Goal: Transaction & Acquisition: Book appointment/travel/reservation

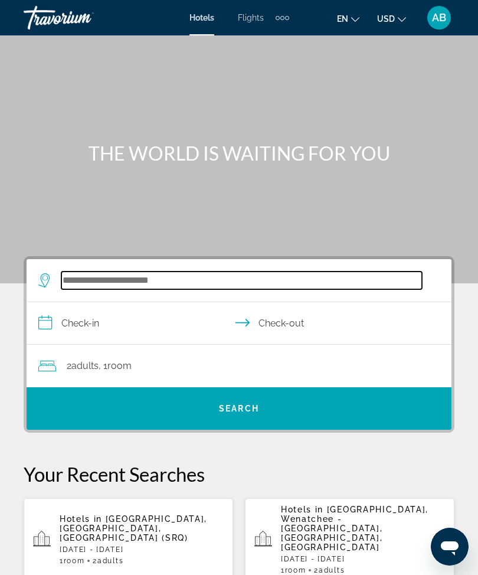
click at [147, 274] on input "Search hotel destination" at bounding box center [241, 280] width 361 height 18
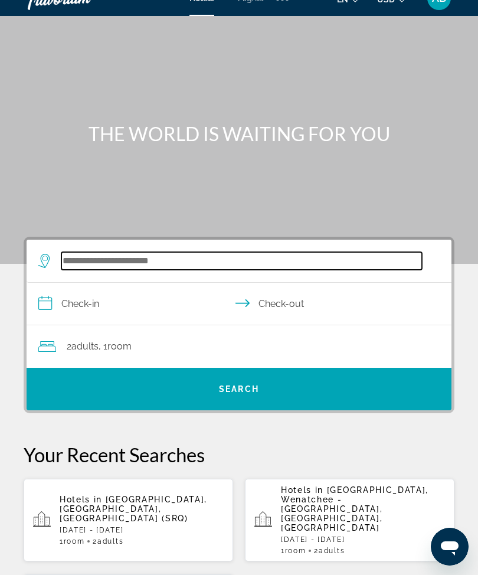
scroll to position [19, 0]
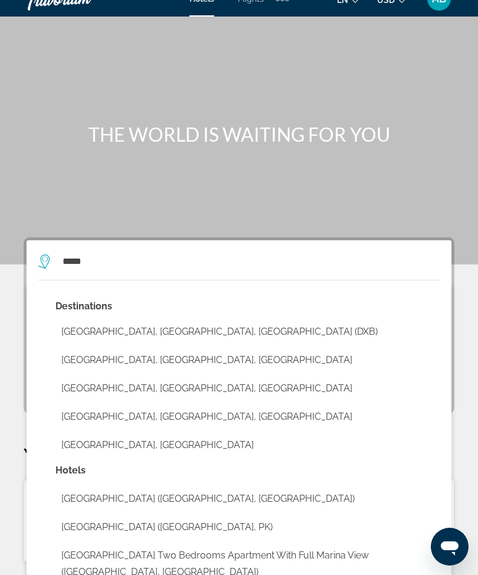
click at [237, 341] on button "[GEOGRAPHIC_DATA], [GEOGRAPHIC_DATA], [GEOGRAPHIC_DATA] (DXB)" at bounding box center [247, 331] width 384 height 22
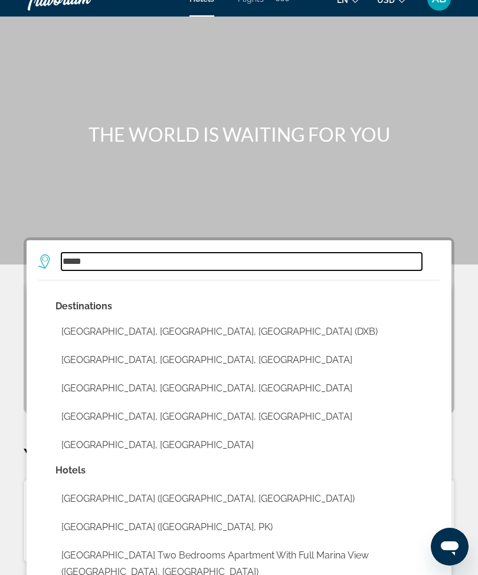
type input "**********"
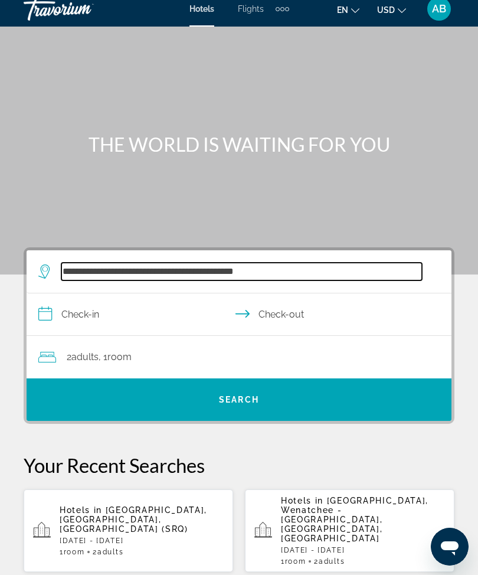
scroll to position [0, 0]
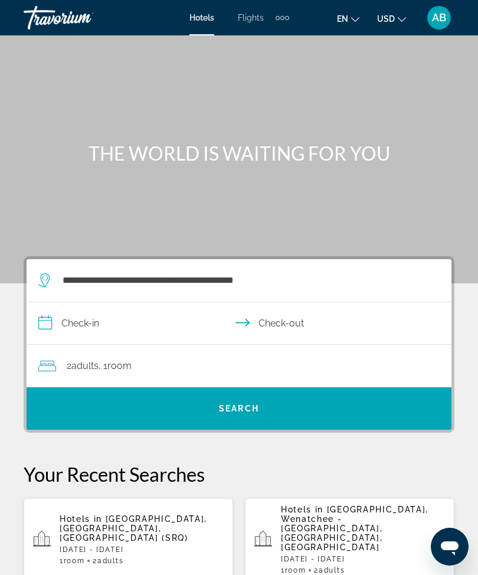
click at [42, 344] on input "**********" at bounding box center [242, 324] width 430 height 45
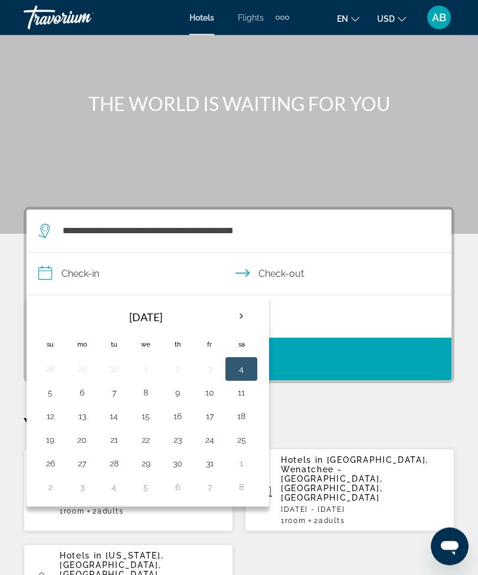
scroll to position [50, 0]
click at [246, 312] on th "Next month" at bounding box center [241, 316] width 32 height 26
click at [251, 325] on th "Next month" at bounding box center [241, 316] width 32 height 26
click at [256, 318] on th "Next month" at bounding box center [241, 316] width 32 height 26
click at [240, 323] on th "Next month" at bounding box center [241, 316] width 32 height 26
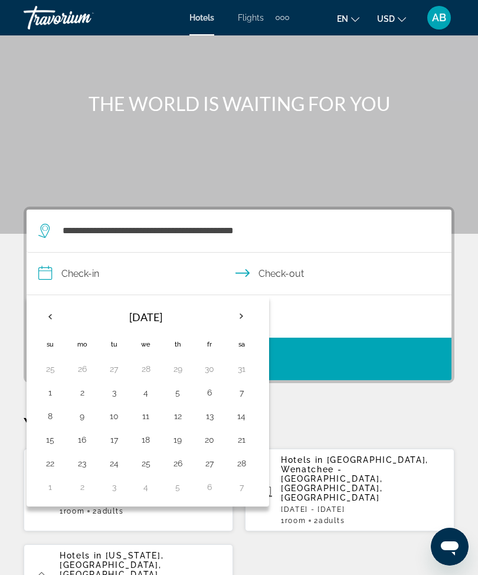
click at [241, 318] on th "Next month" at bounding box center [241, 316] width 32 height 26
click at [248, 316] on th "Next month" at bounding box center [241, 316] width 32 height 26
click at [244, 319] on th "Next month" at bounding box center [241, 316] width 32 height 26
click at [244, 468] on button "30" at bounding box center [241, 463] width 19 height 17
click at [53, 323] on th "Previous month" at bounding box center [50, 316] width 32 height 26
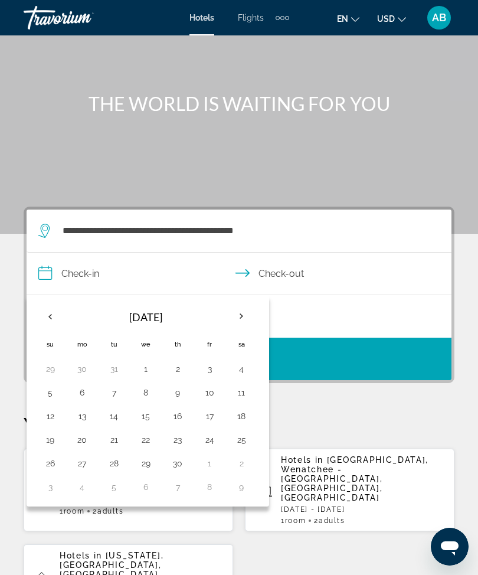
click at [172, 466] on button "30" at bounding box center [177, 463] width 19 height 17
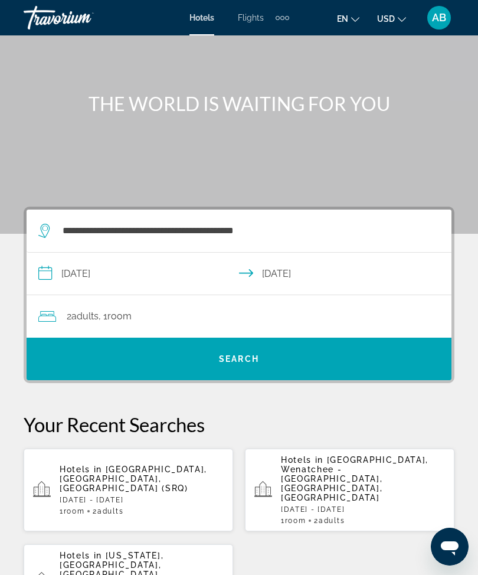
click at [47, 280] on input "**********" at bounding box center [242, 275] width 430 height 45
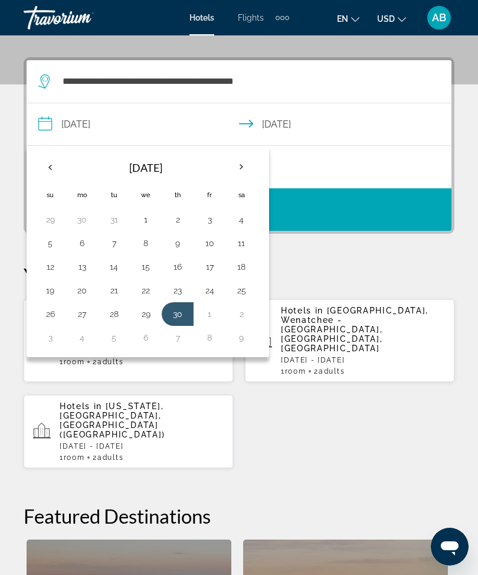
scroll to position [218, 0]
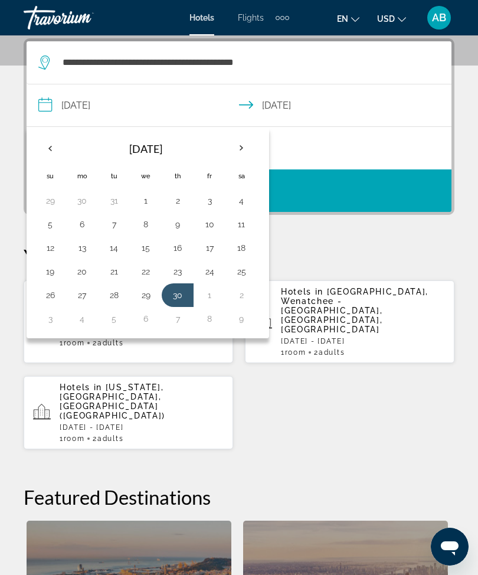
click at [243, 320] on button "9" at bounding box center [241, 318] width 19 height 17
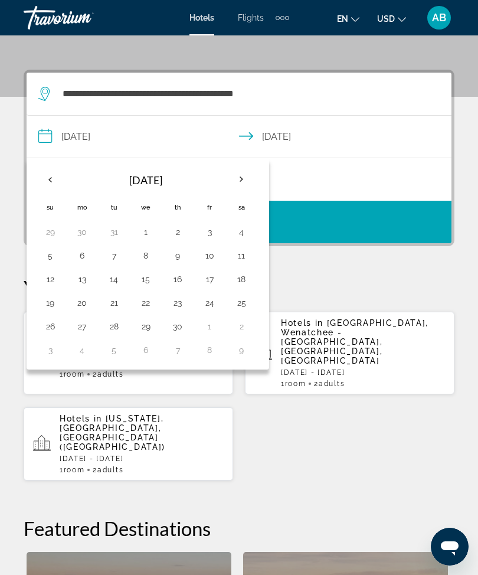
scroll to position [191, 0]
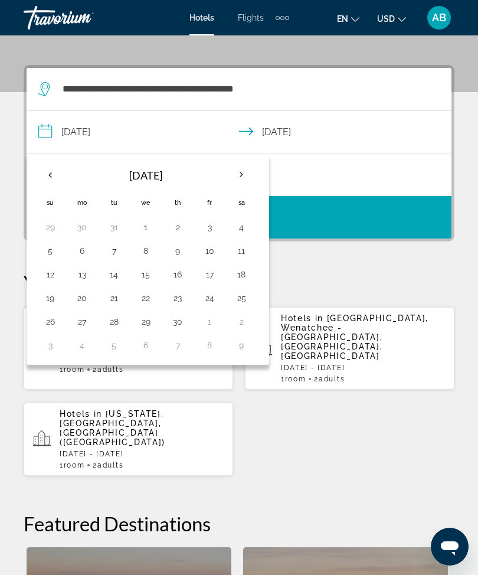
click at [181, 322] on button "30" at bounding box center [177, 321] width 19 height 17
type input "**********"
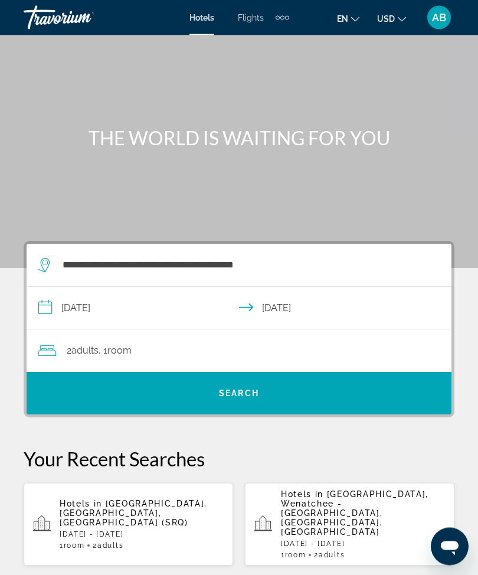
scroll to position [2, 0]
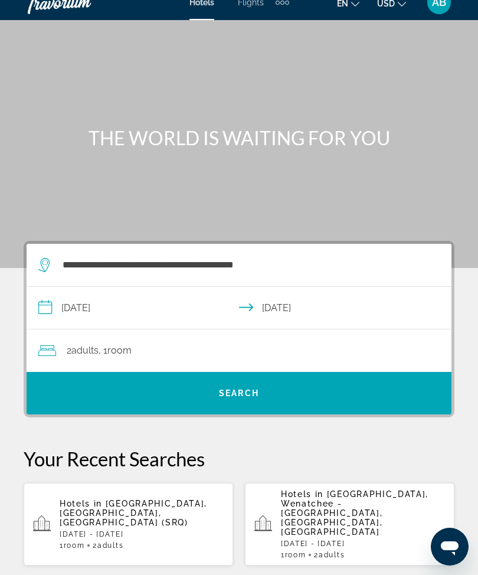
click at [287, 358] on div "2 Adult Adults , 1 Room rooms" at bounding box center [244, 350] width 413 height 17
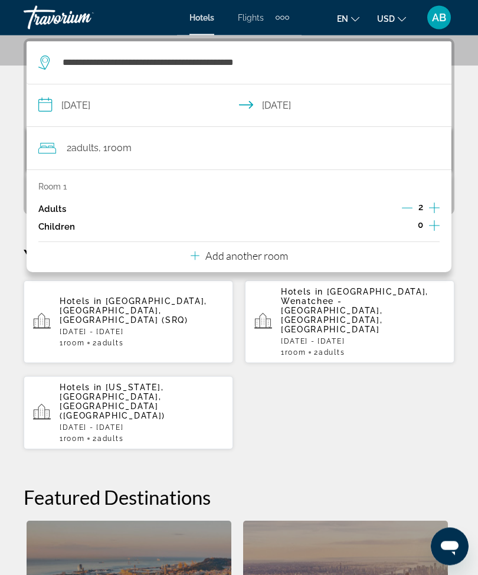
click at [439, 201] on icon "Increment adults" at bounding box center [434, 208] width 11 height 14
click at [9, 130] on div "**********" at bounding box center [239, 416] width 478 height 757
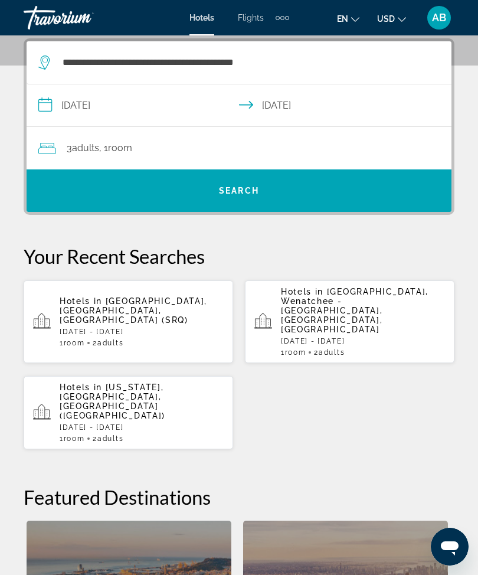
click at [217, 201] on span "Search" at bounding box center [239, 190] width 425 height 28
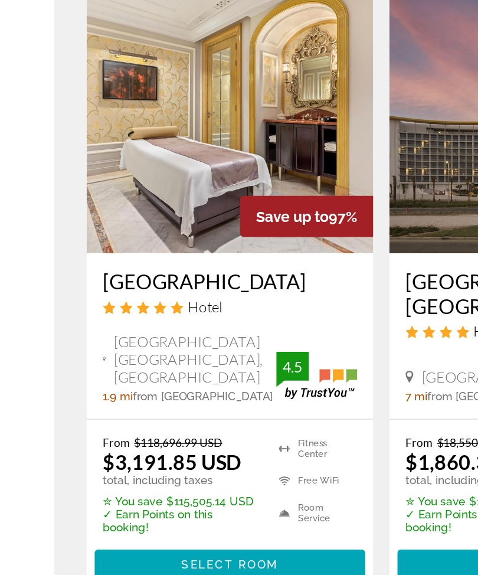
scroll to position [27, 0]
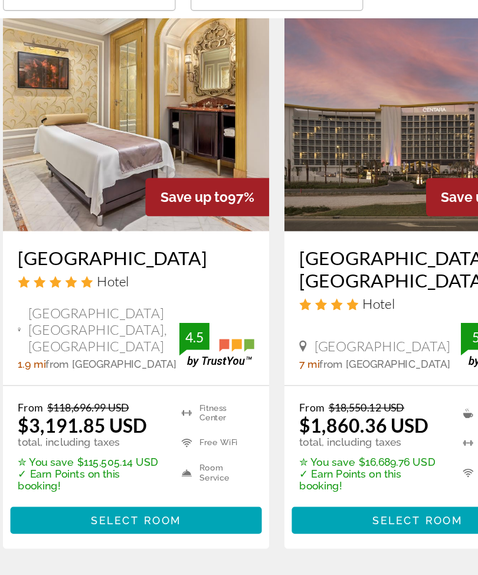
click at [256, 396] on div "From $18,550.12 USD $1,860.36 USD total, including taxes ✮ You save $16,689.76 …" at bounding box center [350, 460] width 210 height 128
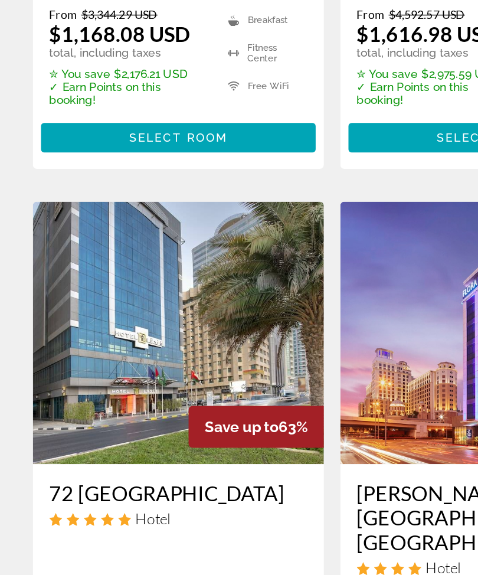
scroll to position [2209, 0]
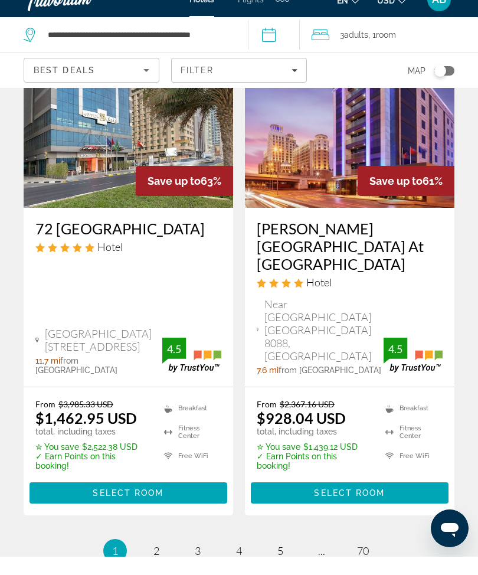
click at [300, 90] on img "Main content" at bounding box center [350, 131] width 210 height 189
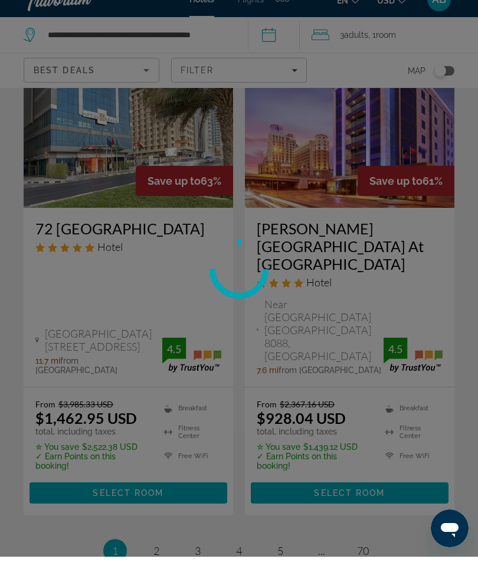
scroll to position [2466, 0]
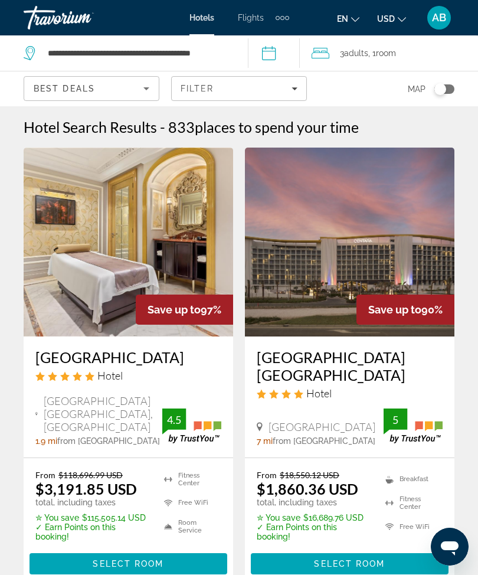
click at [298, 84] on span "Filters" at bounding box center [239, 88] width 135 height 28
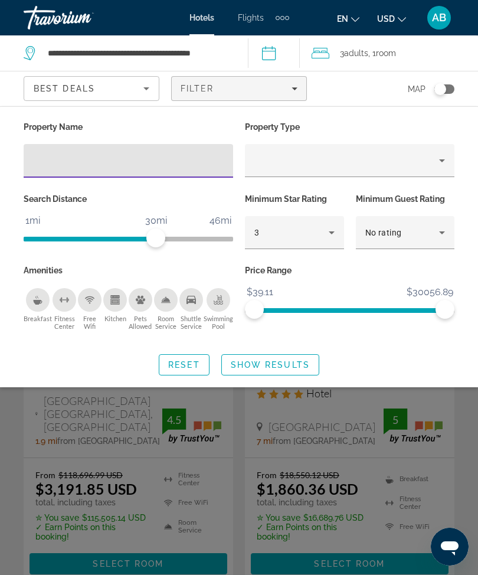
click at [338, 229] on icon "Hotel Filters" at bounding box center [332, 232] width 14 height 14
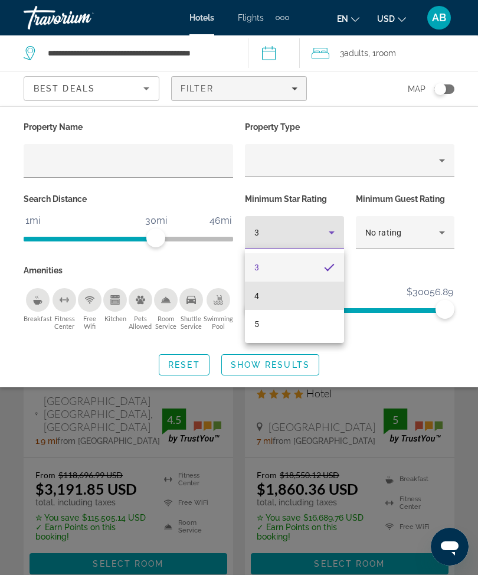
click at [290, 293] on mat-option "4" at bounding box center [294, 296] width 99 height 28
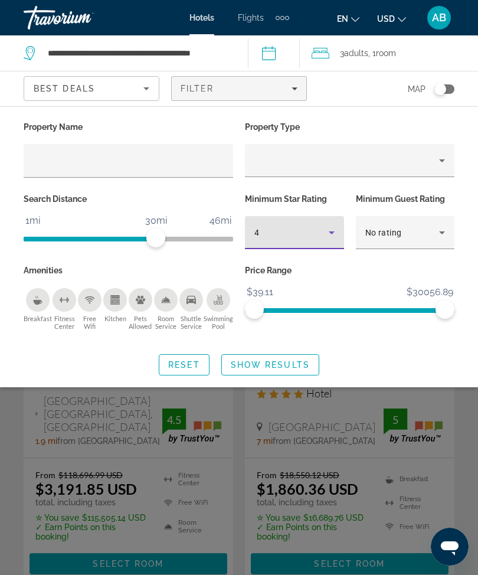
click at [279, 367] on span "Show Results" at bounding box center [270, 364] width 79 height 9
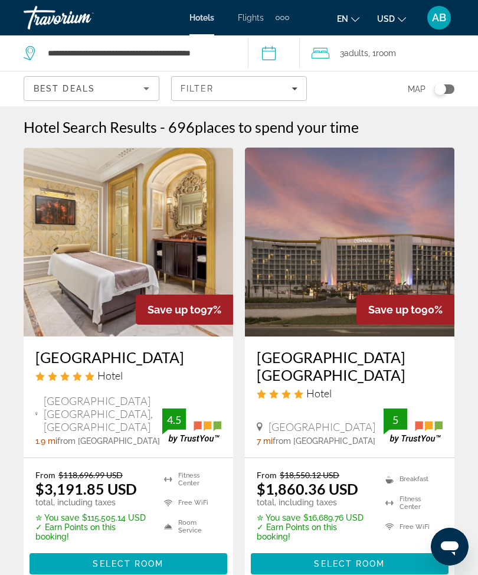
click at [301, 91] on span "Filters" at bounding box center [239, 88] width 135 height 28
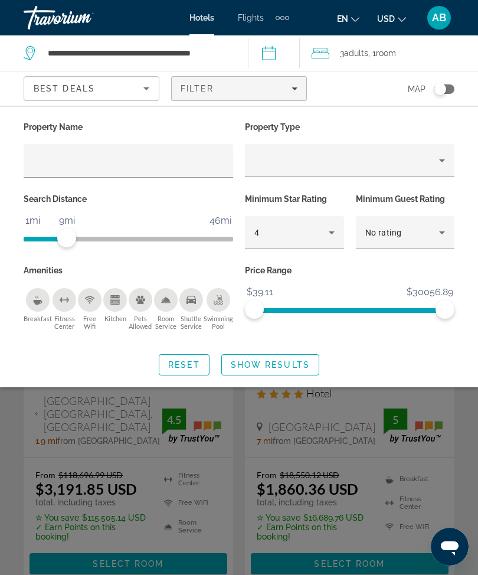
click at [280, 367] on span "Show Results" at bounding box center [270, 364] width 79 height 9
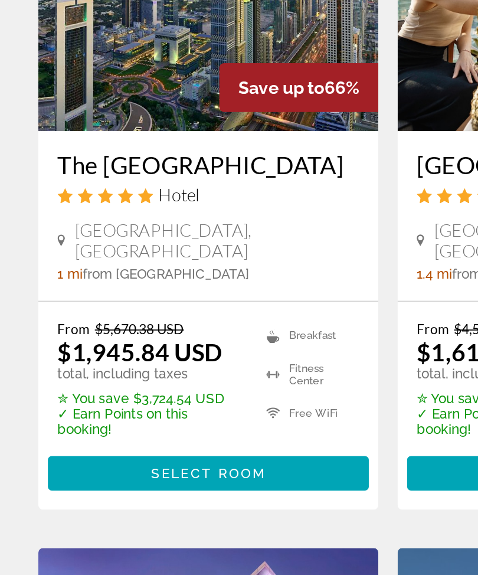
scroll to position [1003, 0]
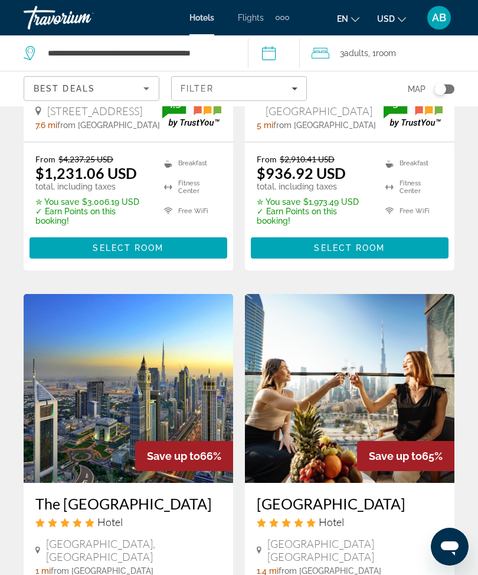
click at [305, 89] on span "Filters" at bounding box center [239, 88] width 135 height 28
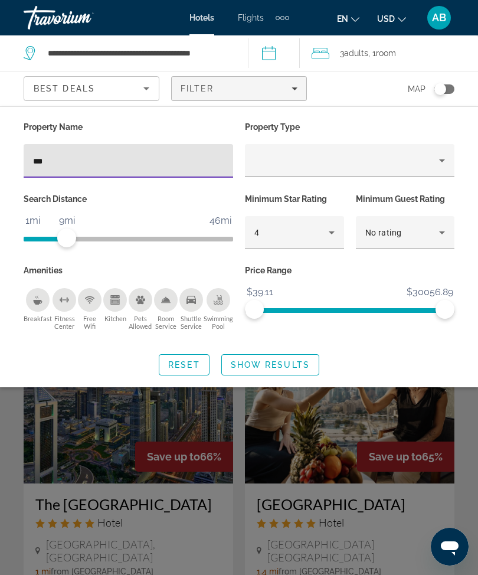
type input "****"
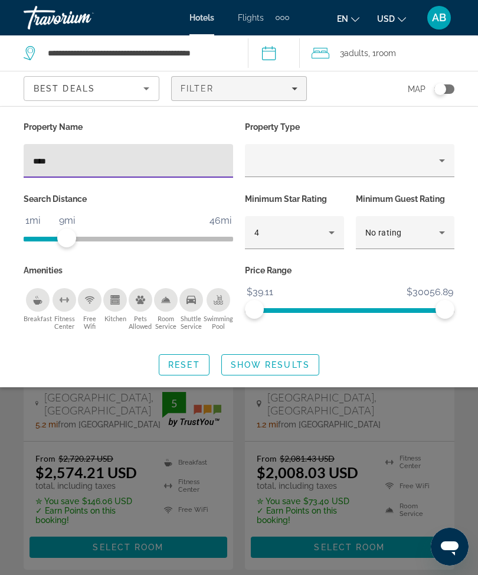
click at [282, 366] on span "Show Results" at bounding box center [270, 364] width 79 height 9
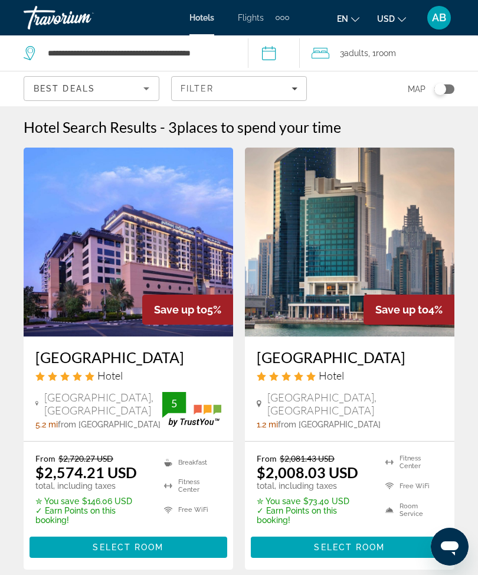
click at [297, 91] on icon "Filters" at bounding box center [295, 89] width 6 height 6
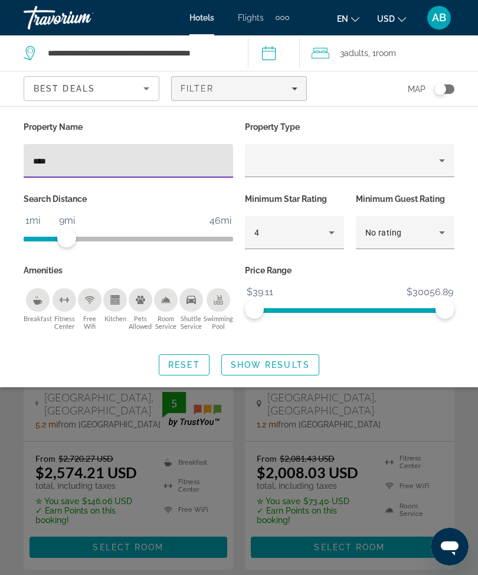
click at [158, 165] on input "****" at bounding box center [128, 161] width 191 height 14
type input "*"
click at [292, 360] on span "Show Results" at bounding box center [270, 364] width 79 height 9
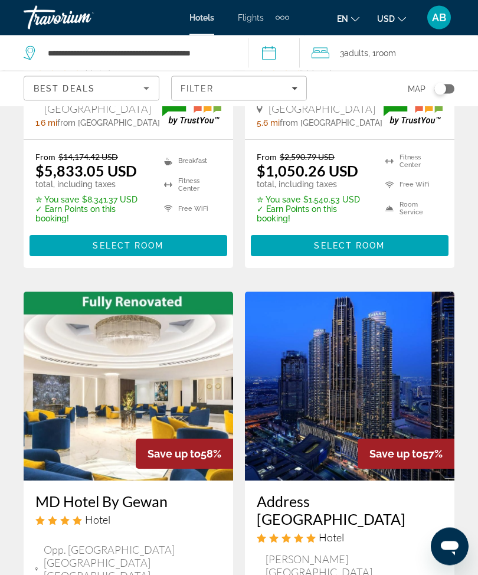
scroll to position [2210, 0]
click at [364, 377] on img "Main content" at bounding box center [350, 386] width 210 height 189
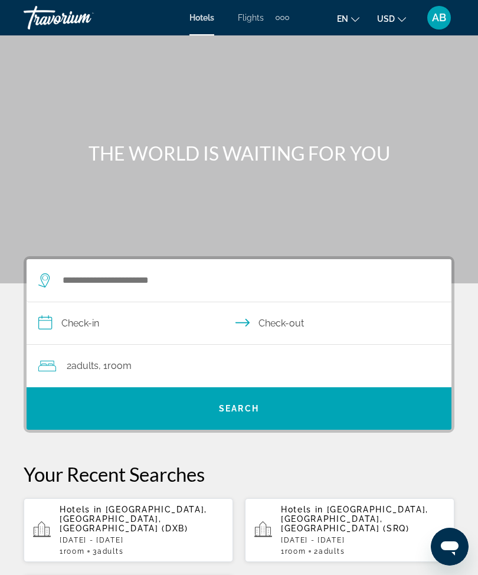
click at [153, 536] on p "[DATE] - [DATE]" at bounding box center [142, 540] width 164 height 8
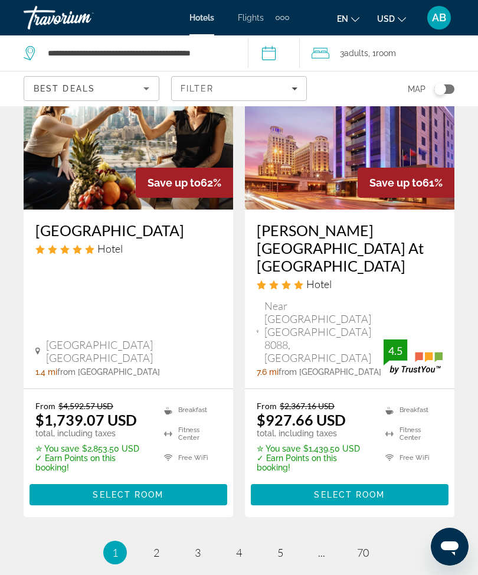
scroll to position [2464, 0]
click at [158, 547] on span "2" at bounding box center [156, 553] width 6 height 13
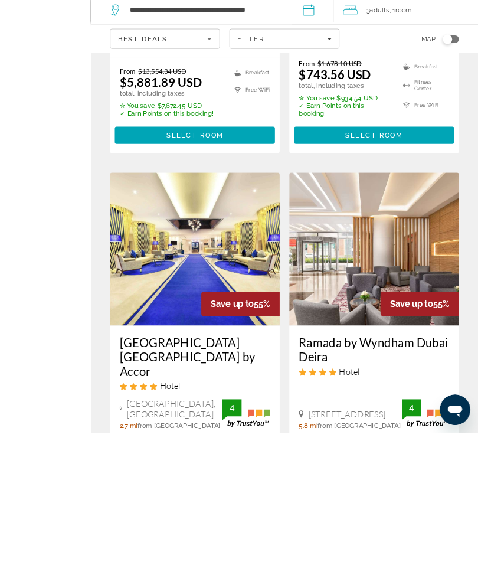
scroll to position [2502, 0]
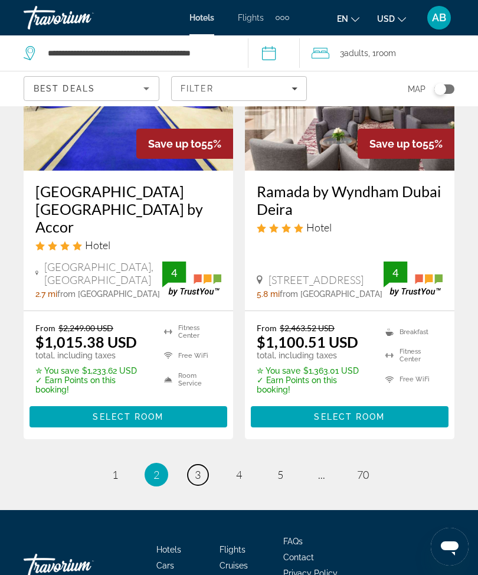
click at [201, 468] on span "3" at bounding box center [198, 474] width 6 height 13
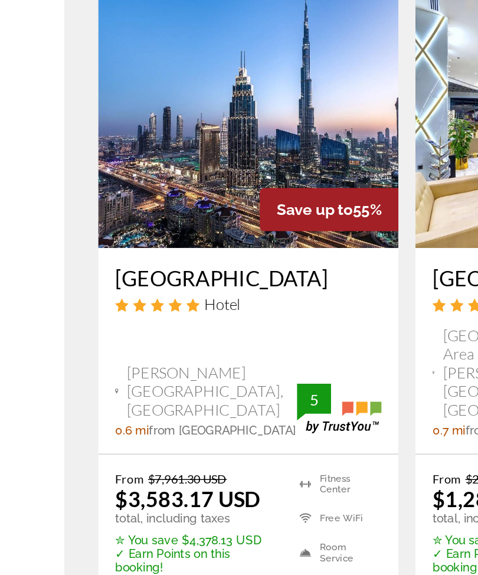
scroll to position [24, 0]
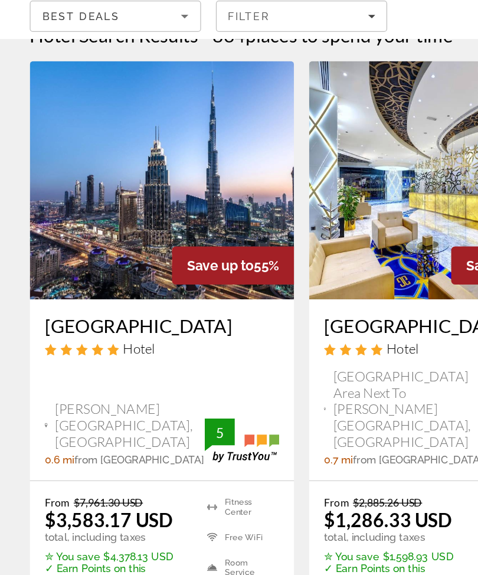
click at [140, 129] on img "Main content" at bounding box center [129, 218] width 210 height 189
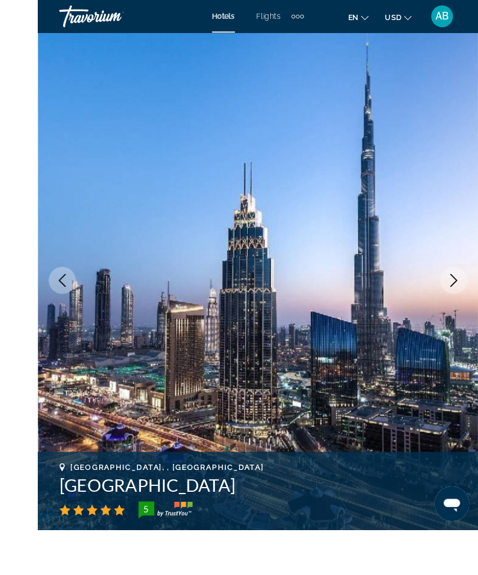
scroll to position [66, 0]
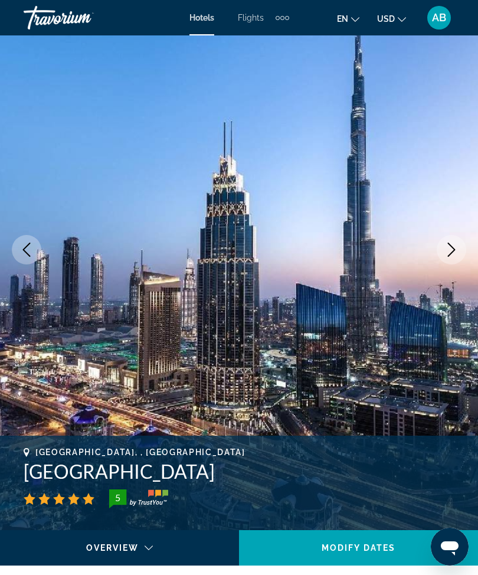
click at [453, 259] on button "Next image" at bounding box center [452, 250] width 30 height 30
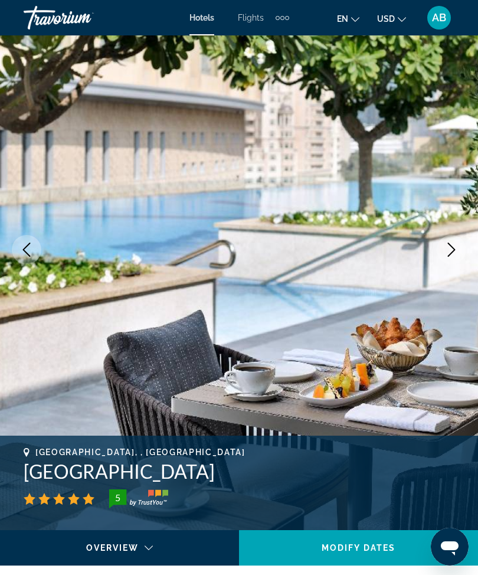
click at [448, 254] on icon "Next image" at bounding box center [451, 250] width 14 height 14
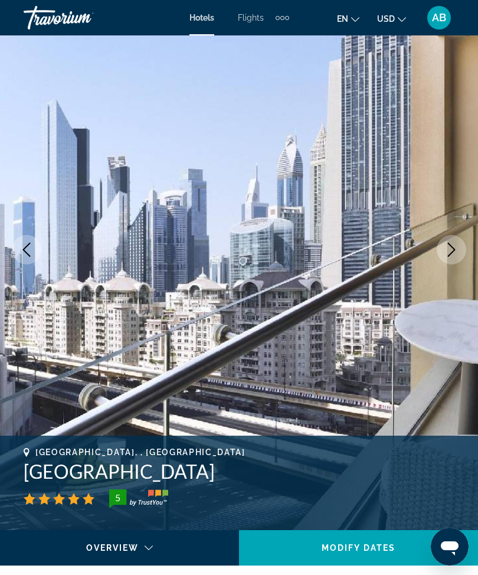
click at [451, 253] on icon "Next image" at bounding box center [451, 250] width 14 height 14
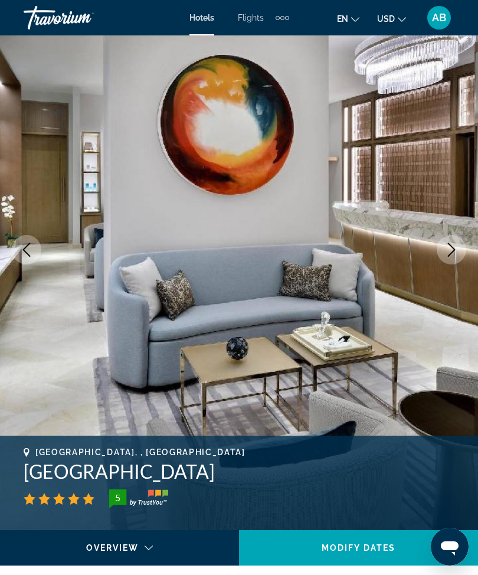
click at [460, 261] on button "Next image" at bounding box center [452, 250] width 30 height 30
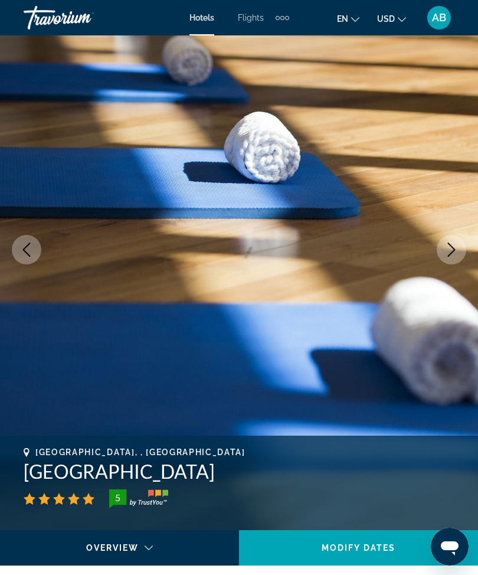
click at [462, 251] on button "Next image" at bounding box center [452, 250] width 30 height 30
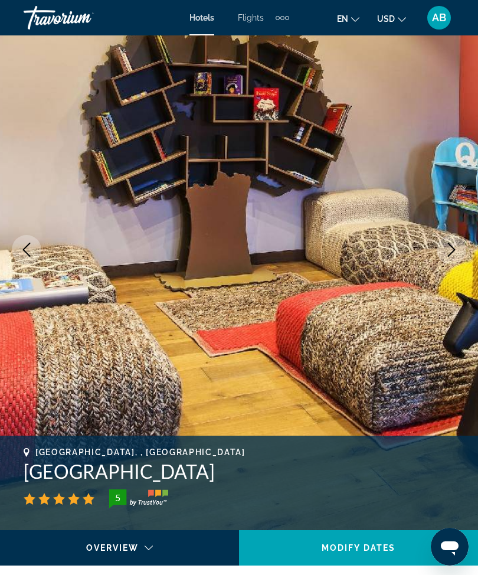
click at [451, 250] on icon "Next image" at bounding box center [451, 250] width 14 height 14
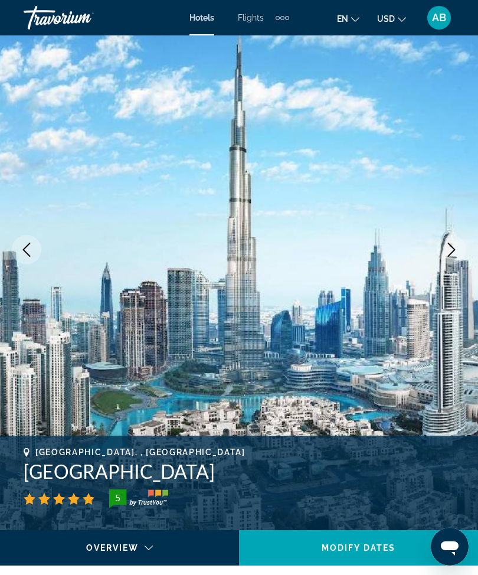
click at [451, 251] on icon "Next image" at bounding box center [451, 250] width 14 height 14
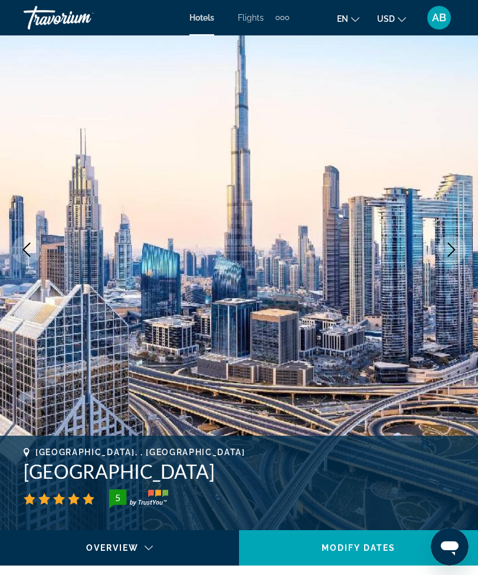
click at [475, 252] on img "Main content" at bounding box center [239, 249] width 478 height 561
click at [454, 251] on icon "Next image" at bounding box center [451, 250] width 14 height 14
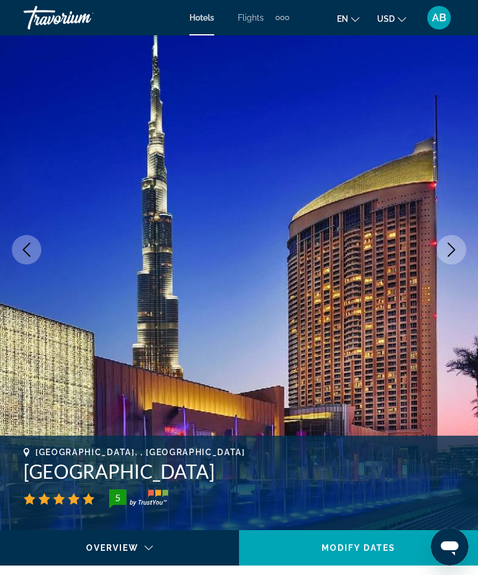
click at [453, 254] on icon "Next image" at bounding box center [451, 250] width 14 height 14
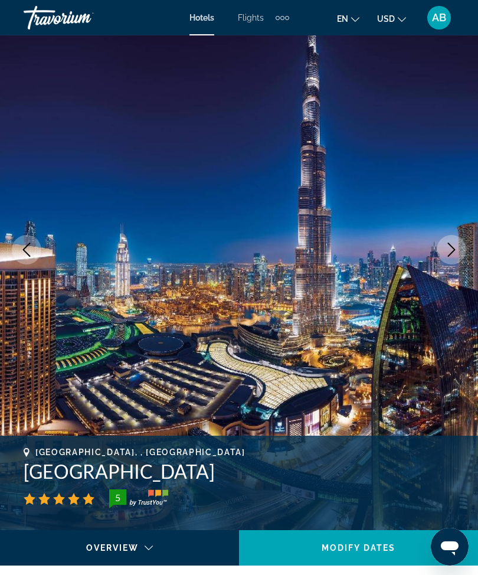
click at [447, 259] on button "Next image" at bounding box center [452, 250] width 30 height 30
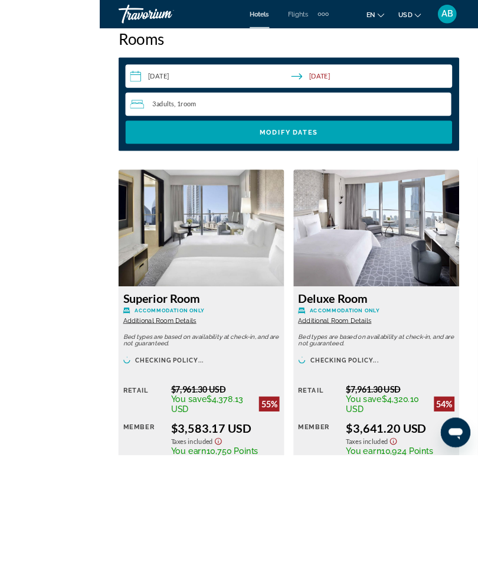
scroll to position [2008, 0]
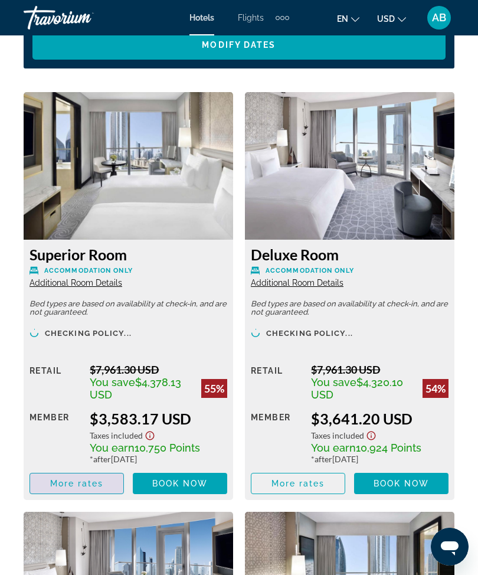
click at [78, 484] on span "More rates" at bounding box center [77, 483] width 54 height 9
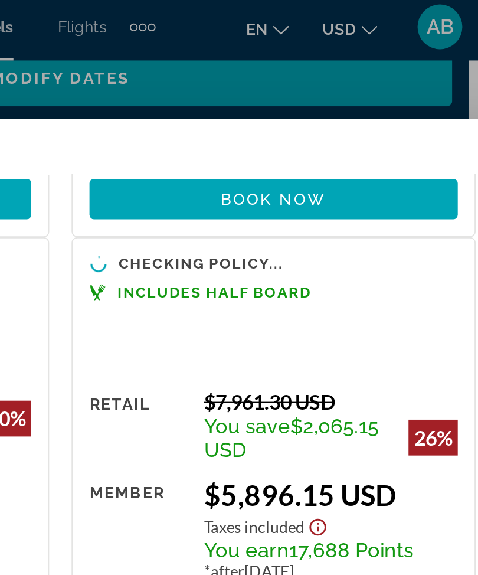
scroll to position [191, 0]
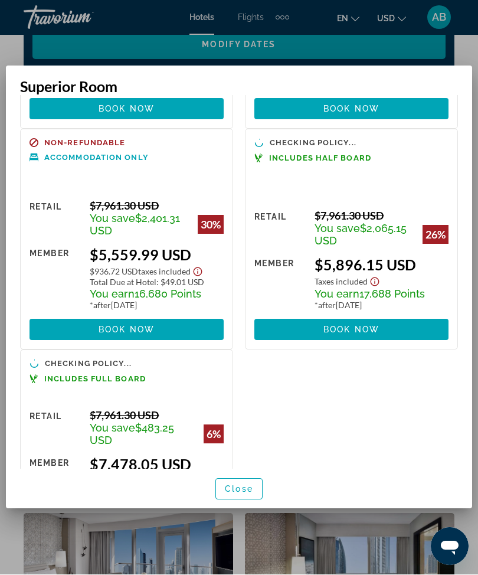
click at [256, 503] on span "button" at bounding box center [239, 489] width 46 height 28
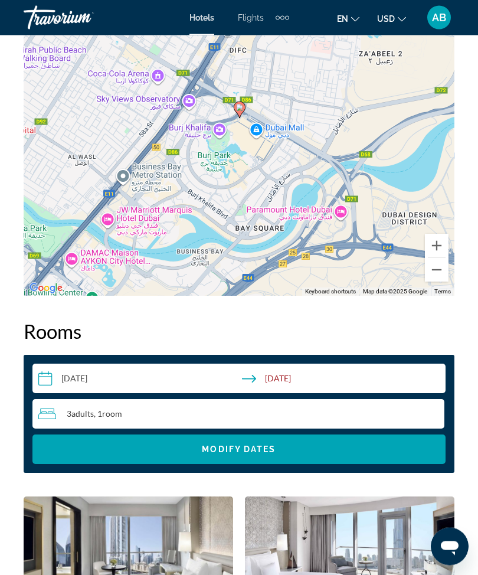
scroll to position [1589, 0]
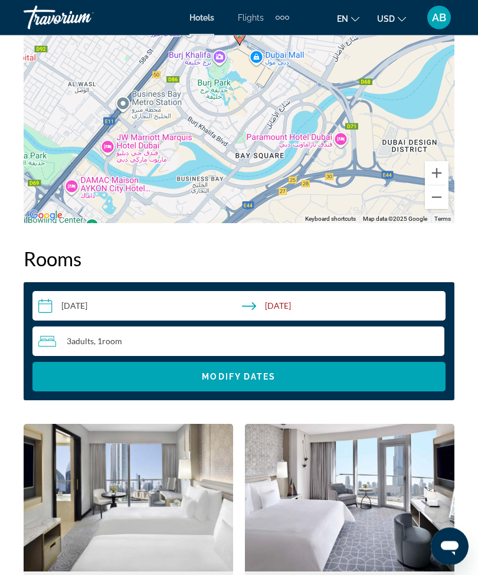
click at [42, 315] on input "**********" at bounding box center [241, 308] width 418 height 33
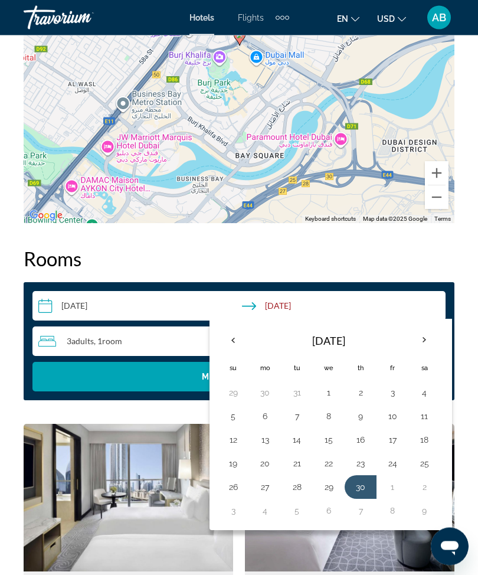
scroll to position [1677, 0]
click at [241, 342] on th "Previous month" at bounding box center [233, 340] width 32 height 26
click at [233, 341] on th "Previous month" at bounding box center [233, 340] width 32 height 26
click at [232, 346] on th "Previous month" at bounding box center [233, 340] width 32 height 26
click at [235, 343] on th "Previous month" at bounding box center [233, 340] width 32 height 26
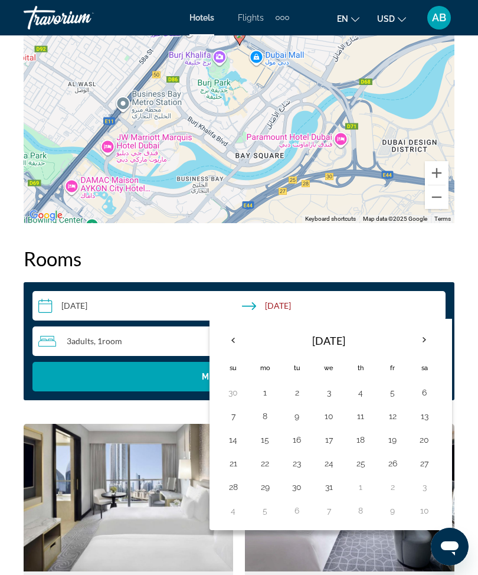
click at [238, 343] on th "Previous month" at bounding box center [233, 340] width 32 height 26
click at [239, 346] on th "Previous month" at bounding box center [233, 340] width 32 height 26
click at [242, 346] on th "Navigation placeholder" at bounding box center [233, 340] width 32 height 28
click at [237, 350] on th "Navigation placeholder" at bounding box center [233, 340] width 32 height 28
click at [432, 341] on th "Next month" at bounding box center [424, 340] width 32 height 26
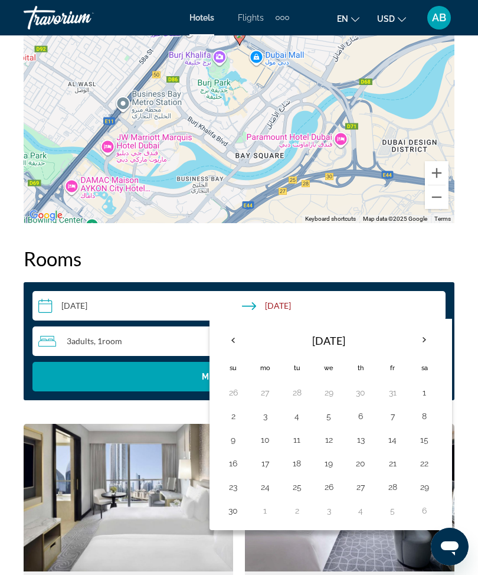
click at [433, 340] on th "Next month" at bounding box center [424, 340] width 32 height 26
click at [439, 338] on th "Next month" at bounding box center [424, 340] width 32 height 26
click at [433, 345] on th "Next month" at bounding box center [424, 340] width 32 height 26
click at [433, 344] on th "Next month" at bounding box center [424, 340] width 32 height 26
click at [235, 470] on button "15" at bounding box center [233, 463] width 19 height 17
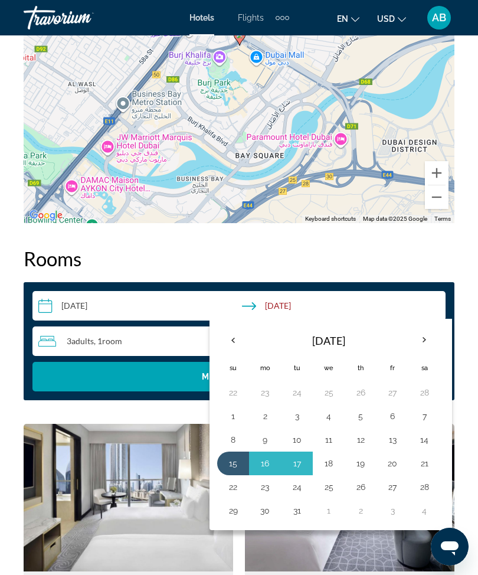
click at [327, 470] on button "18" at bounding box center [328, 463] width 19 height 17
type input "**********"
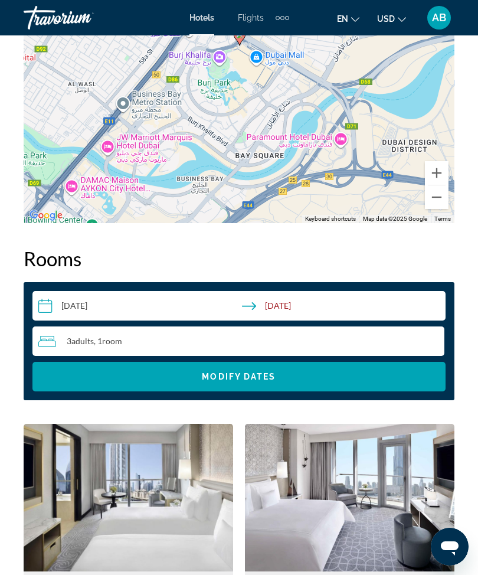
click at [202, 386] on span "Search widget" at bounding box center [238, 376] width 413 height 28
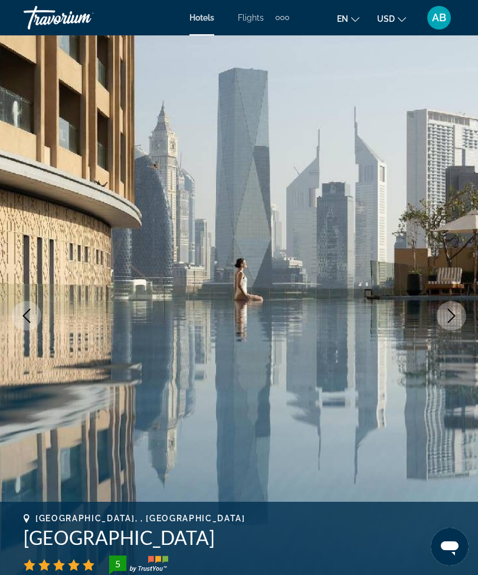
click at [447, 314] on icon "Next image" at bounding box center [451, 316] width 14 height 14
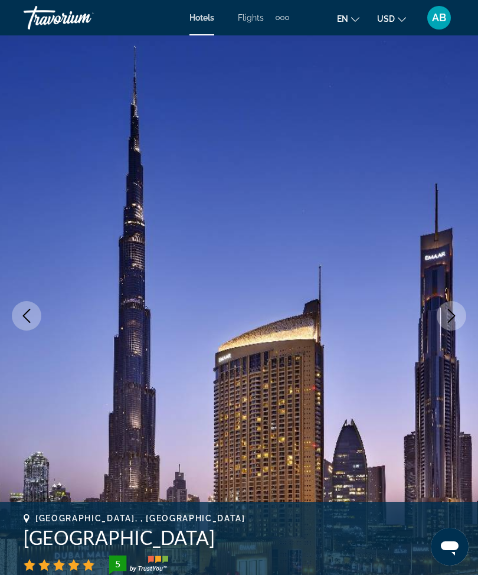
click at [453, 313] on icon "Next image" at bounding box center [451, 316] width 14 height 14
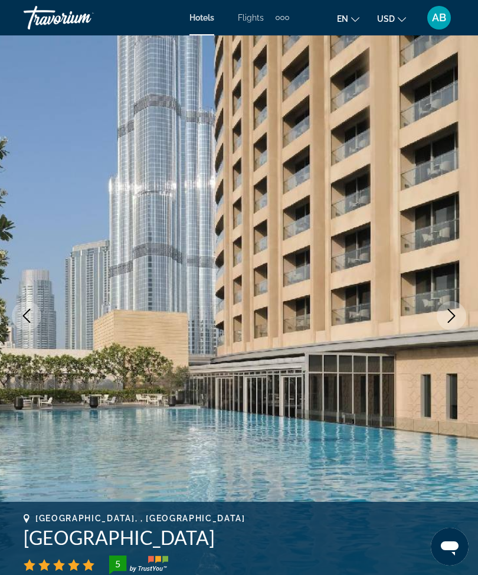
click at [448, 318] on icon "Next image" at bounding box center [451, 316] width 14 height 14
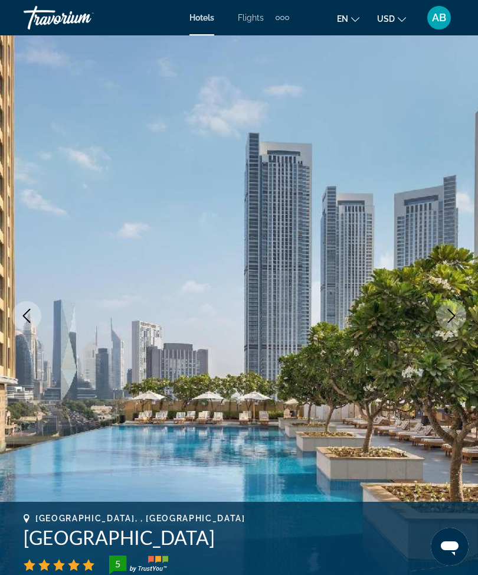
click at [452, 319] on icon "Next image" at bounding box center [452, 316] width 8 height 14
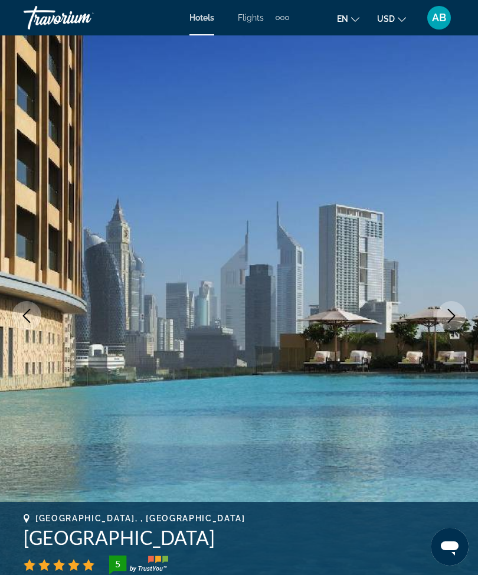
click at [449, 320] on icon "Next image" at bounding box center [451, 316] width 14 height 14
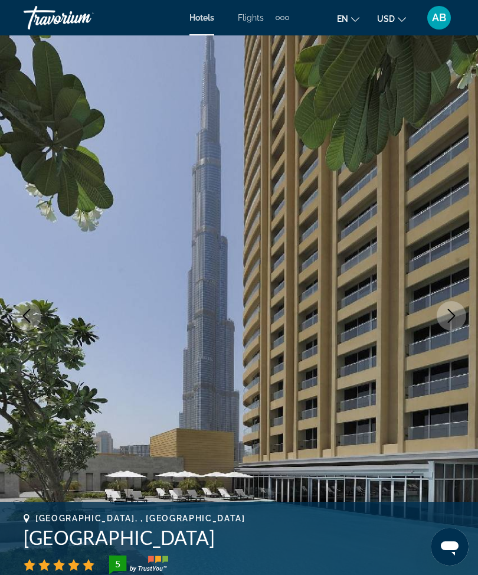
click at [447, 326] on button "Next image" at bounding box center [452, 316] width 30 height 30
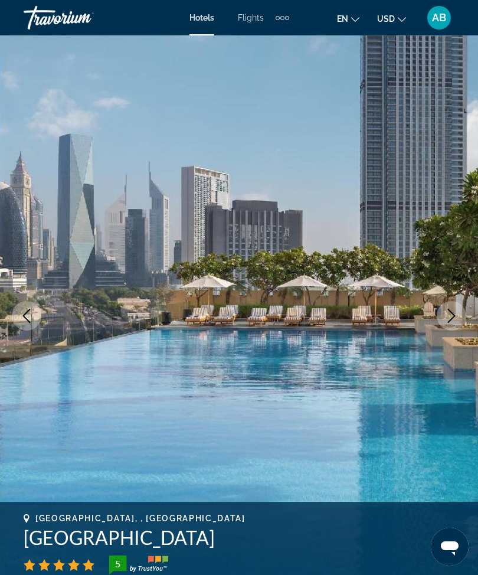
click at [456, 316] on icon "Next image" at bounding box center [451, 316] width 14 height 14
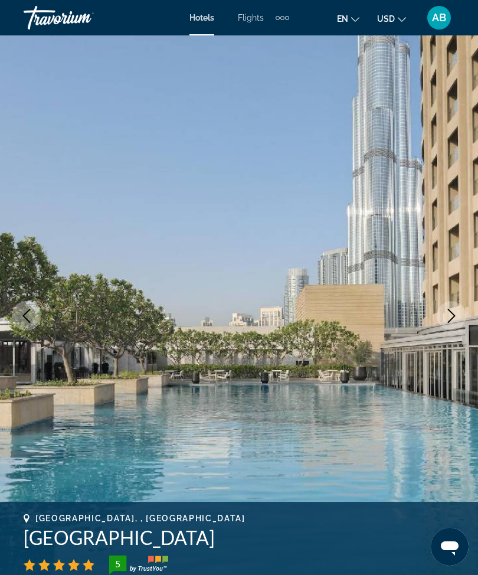
click at [449, 325] on button "Next image" at bounding box center [452, 316] width 30 height 30
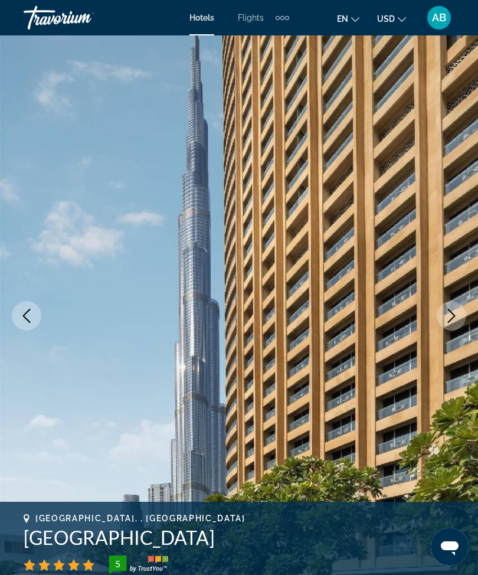
click at [446, 322] on icon "Next image" at bounding box center [451, 316] width 14 height 14
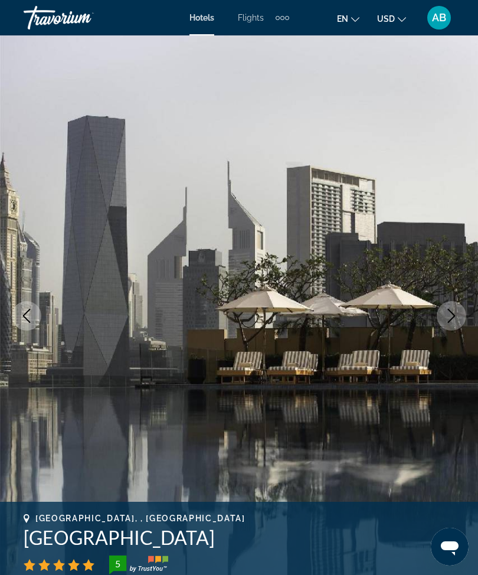
click at [454, 313] on icon "Next image" at bounding box center [451, 316] width 14 height 14
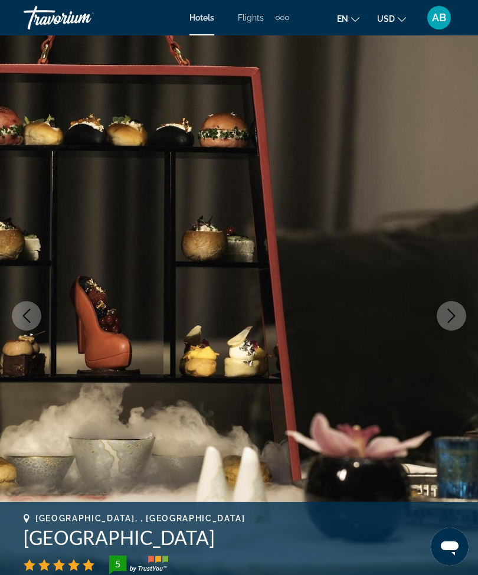
click at [452, 317] on icon "Next image" at bounding box center [451, 316] width 14 height 14
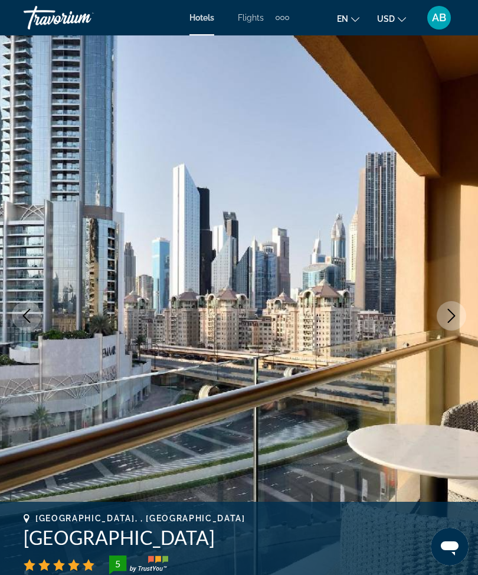
click at [463, 318] on button "Next image" at bounding box center [452, 316] width 30 height 30
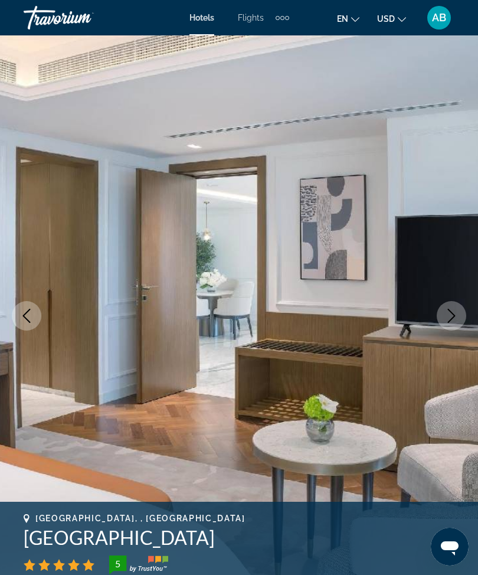
click at [449, 316] on icon "Next image" at bounding box center [451, 316] width 14 height 14
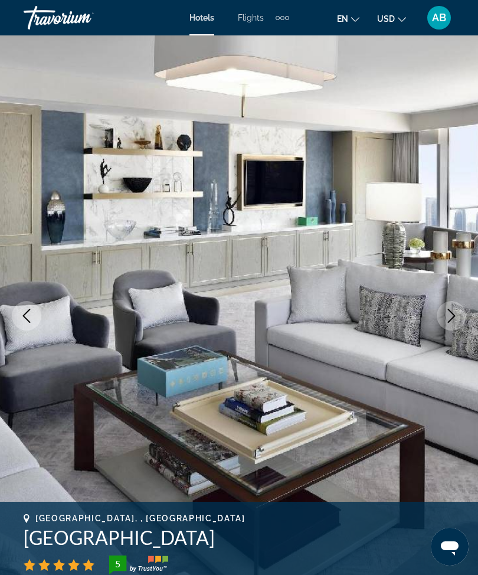
click at [462, 315] on button "Next image" at bounding box center [452, 316] width 30 height 30
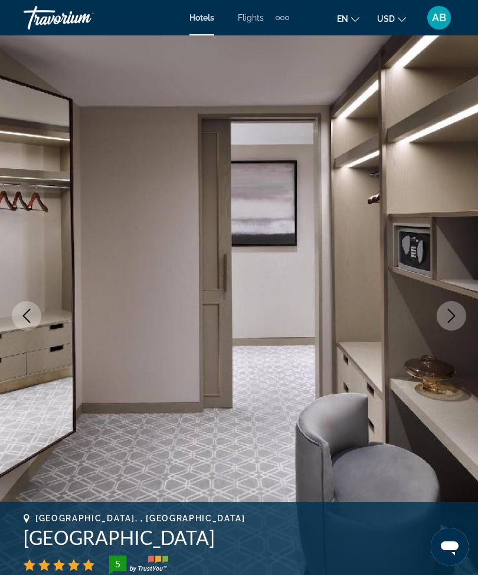
click at [446, 318] on icon "Next image" at bounding box center [451, 316] width 14 height 14
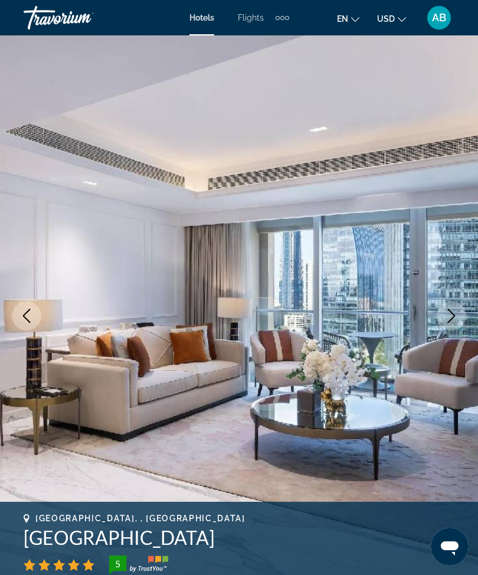
click at [440, 321] on button "Next image" at bounding box center [452, 316] width 30 height 30
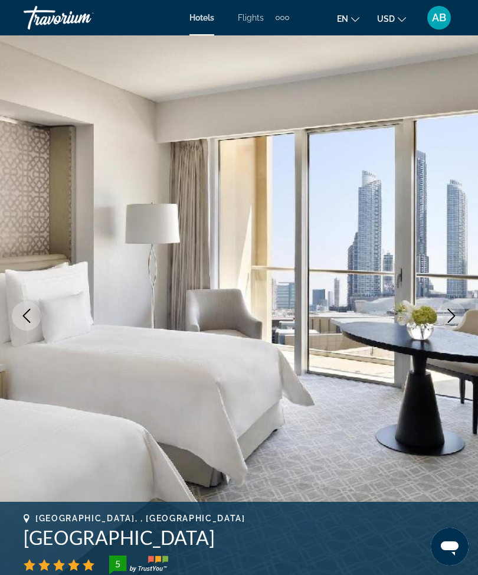
click at [454, 319] on icon "Next image" at bounding box center [451, 316] width 14 height 14
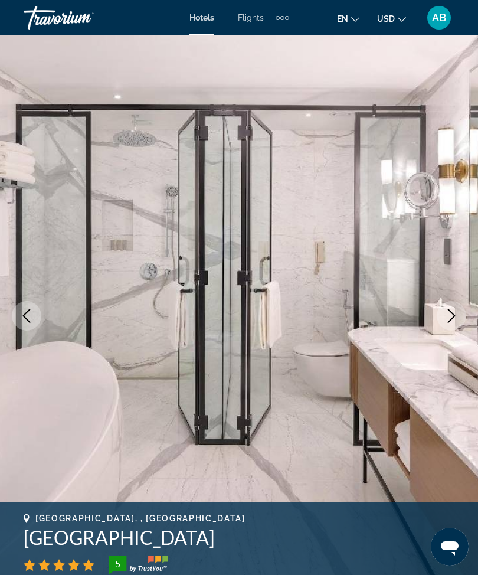
click at [451, 316] on icon "Next image" at bounding box center [451, 316] width 14 height 14
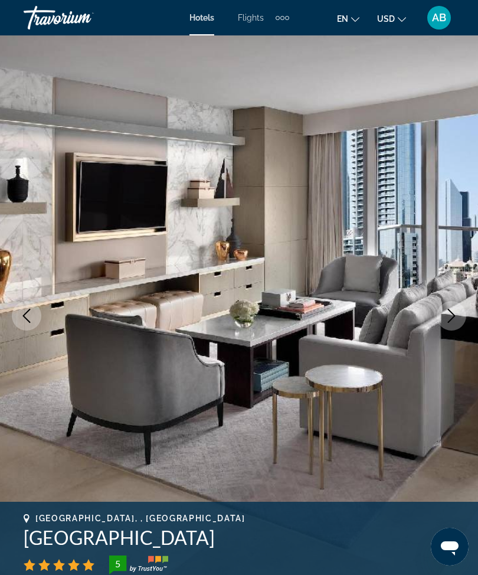
click at [441, 312] on button "Next image" at bounding box center [452, 316] width 30 height 30
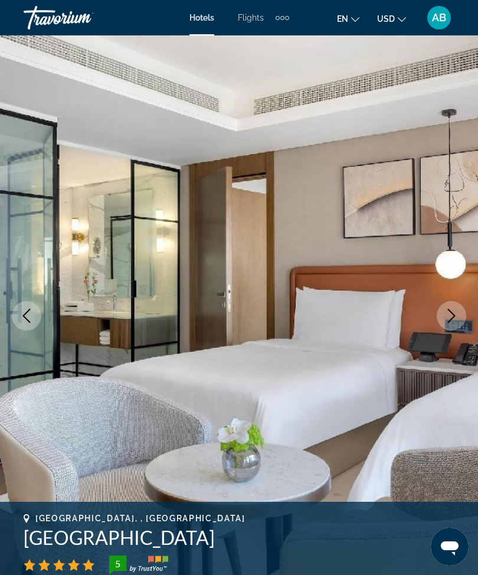
click at [443, 330] on img "Main content" at bounding box center [239, 315] width 478 height 561
click at [441, 312] on button "Next image" at bounding box center [452, 316] width 30 height 30
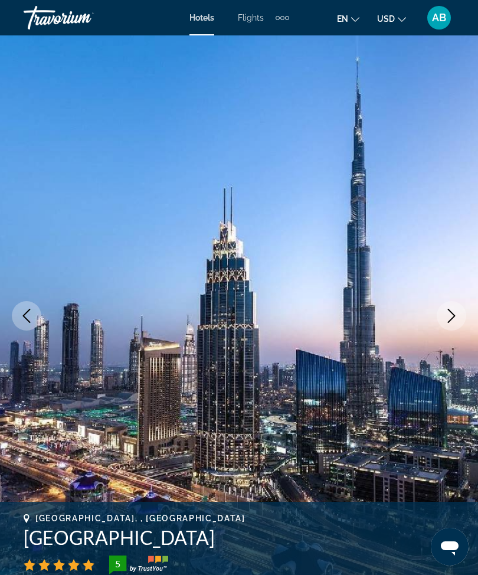
click at [446, 322] on icon "Next image" at bounding box center [451, 316] width 14 height 14
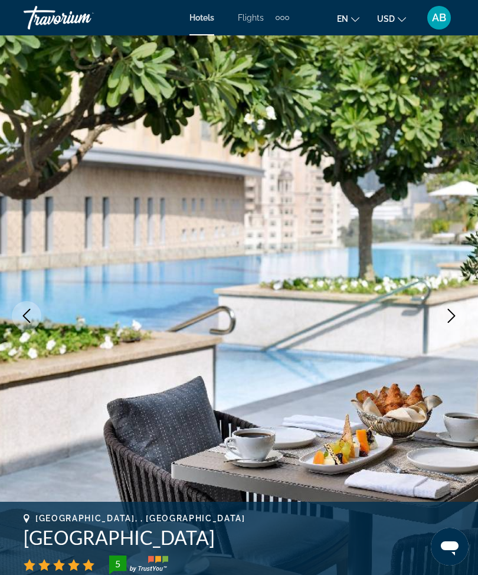
click at [447, 321] on icon "Next image" at bounding box center [451, 316] width 14 height 14
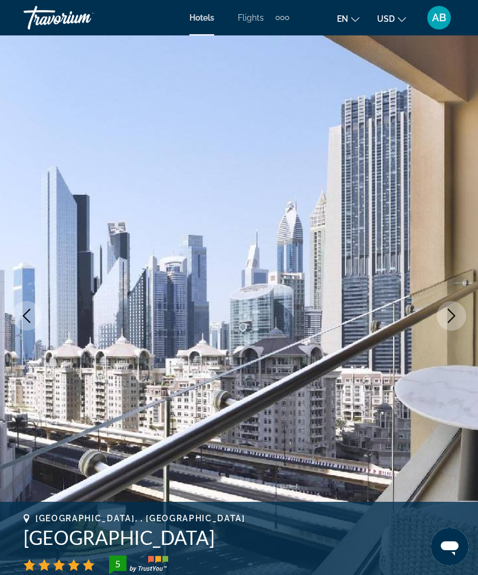
click at [443, 324] on button "Next image" at bounding box center [452, 316] width 30 height 30
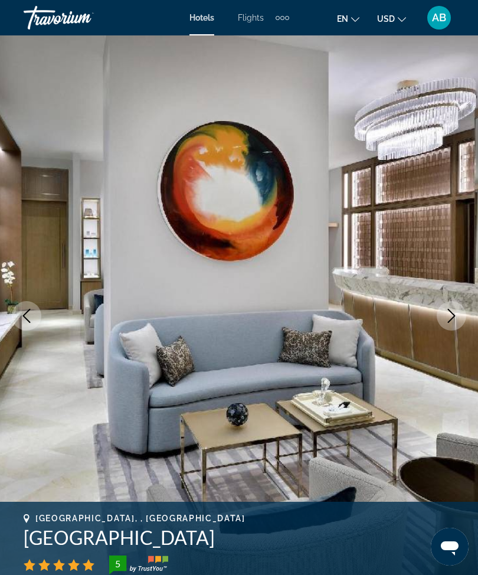
click at [450, 315] on icon "Next image" at bounding box center [451, 316] width 14 height 14
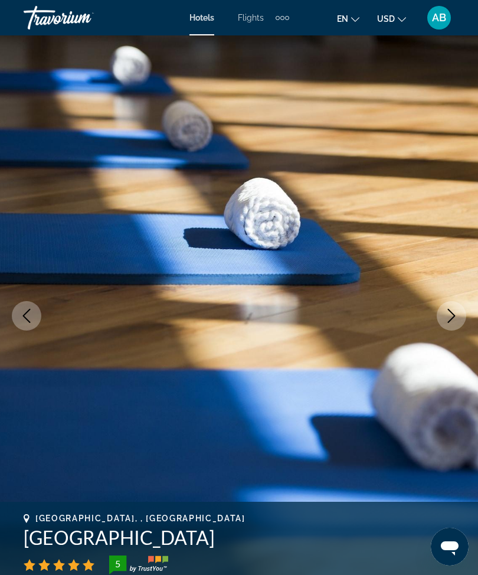
scroll to position [1, 0]
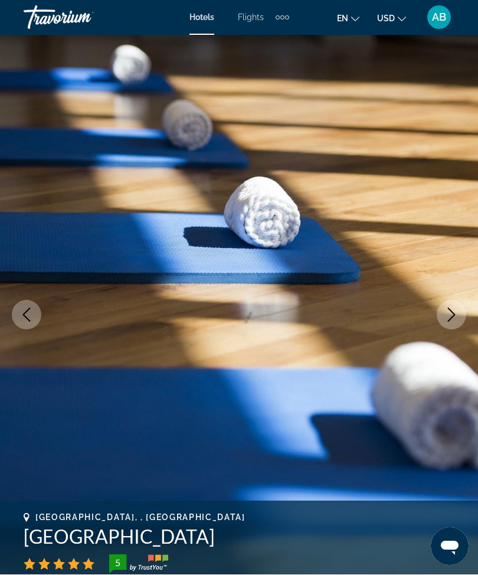
click at [459, 310] on button "Next image" at bounding box center [452, 315] width 30 height 30
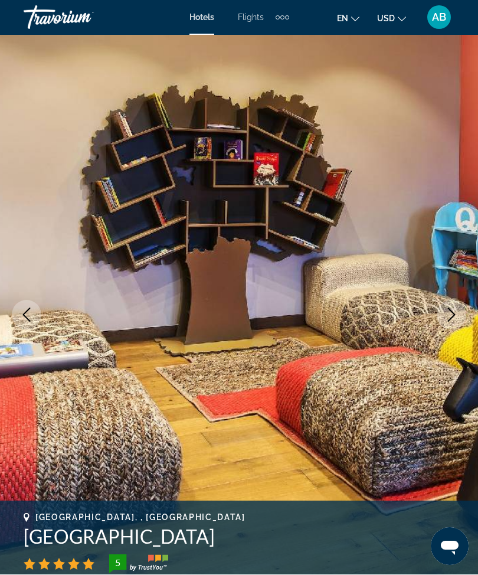
click at [454, 321] on icon "Next image" at bounding box center [451, 315] width 14 height 14
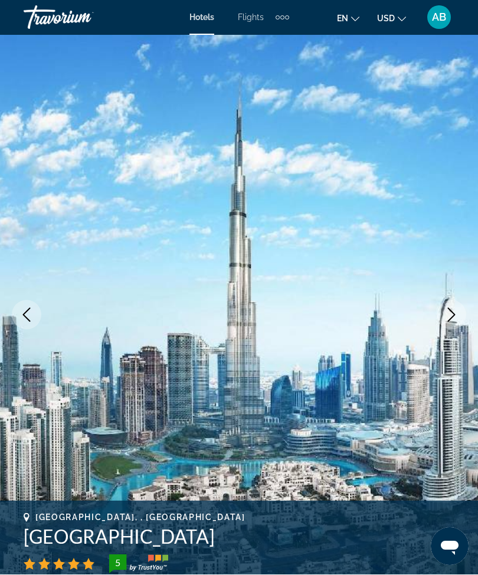
click at [449, 316] on icon "Next image" at bounding box center [451, 315] width 14 height 14
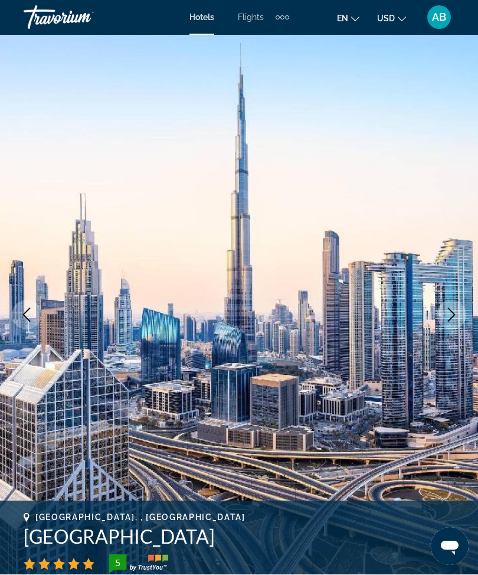
click at [450, 321] on icon "Next image" at bounding box center [451, 315] width 14 height 14
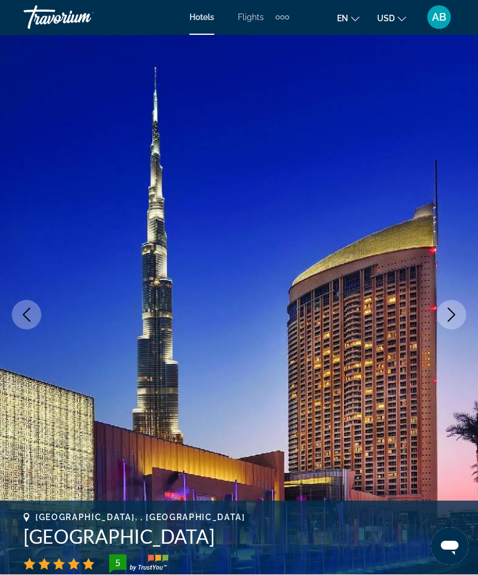
click at [458, 319] on icon "Next image" at bounding box center [451, 315] width 14 height 14
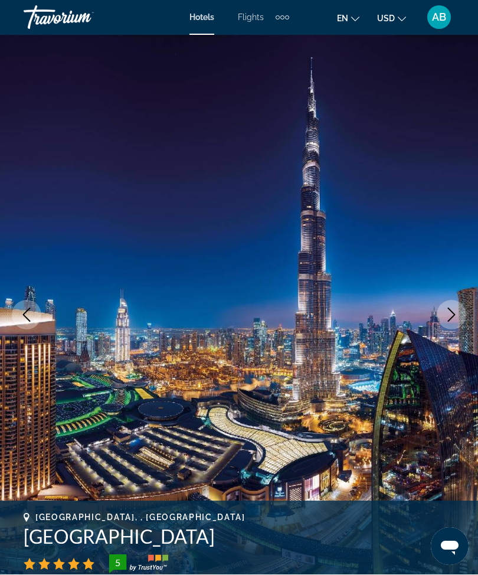
click at [450, 321] on icon "Next image" at bounding box center [451, 315] width 14 height 14
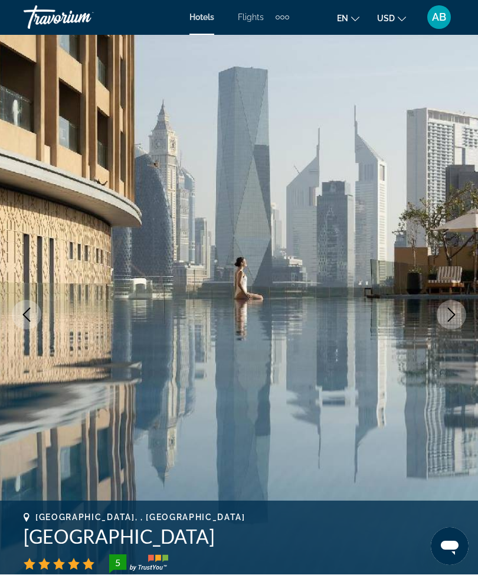
scroll to position [0, 0]
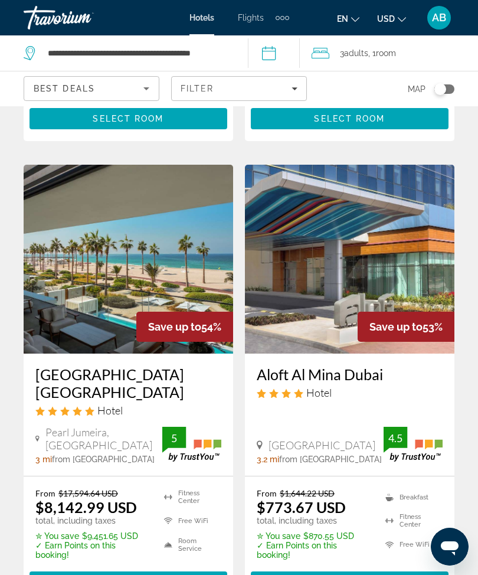
scroll to position [1367, 0]
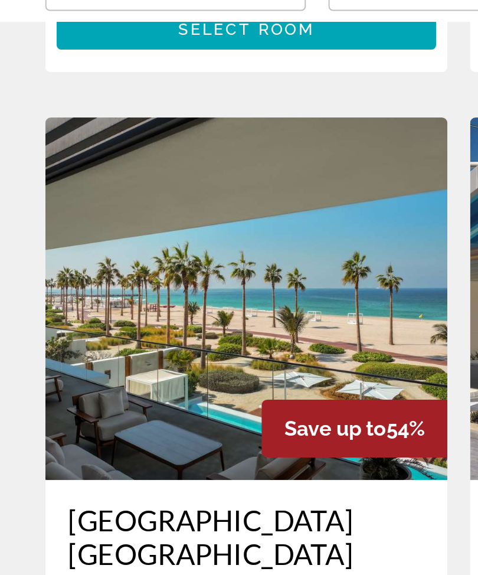
click at [143, 176] on img "Main content" at bounding box center [129, 250] width 210 height 189
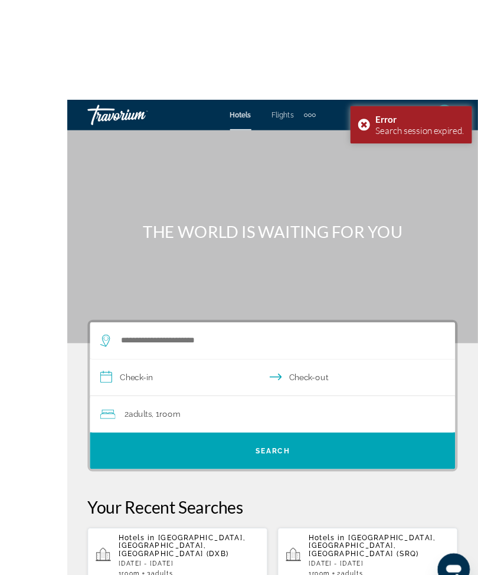
scroll to position [2, 0]
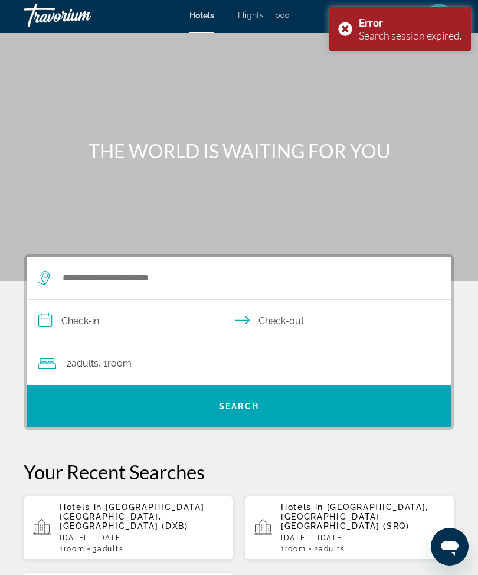
click at [351, 27] on div "Error Search session expired." at bounding box center [400, 29] width 142 height 44
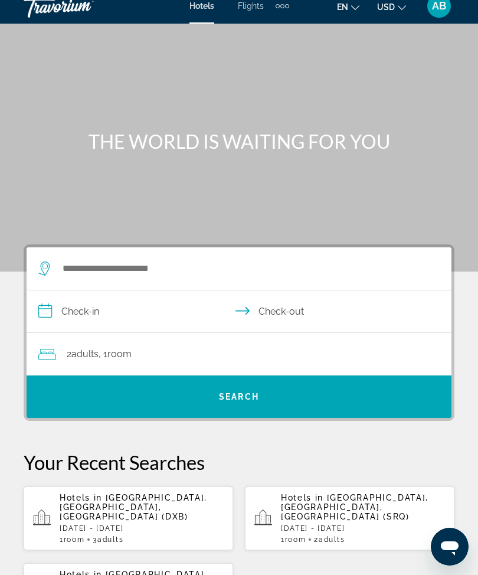
scroll to position [0, 0]
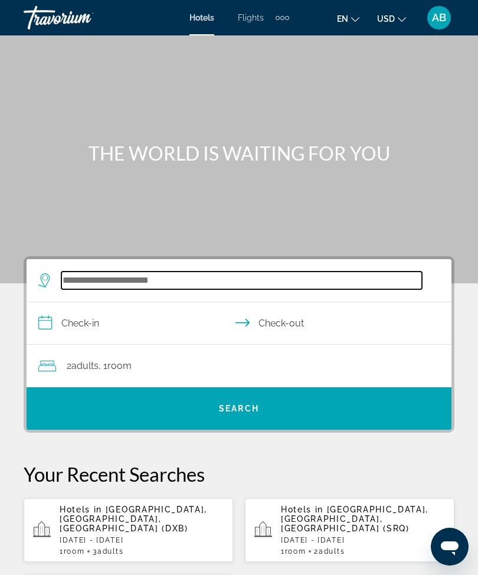
click at [162, 289] on input "Search hotel destination" at bounding box center [241, 280] width 361 height 18
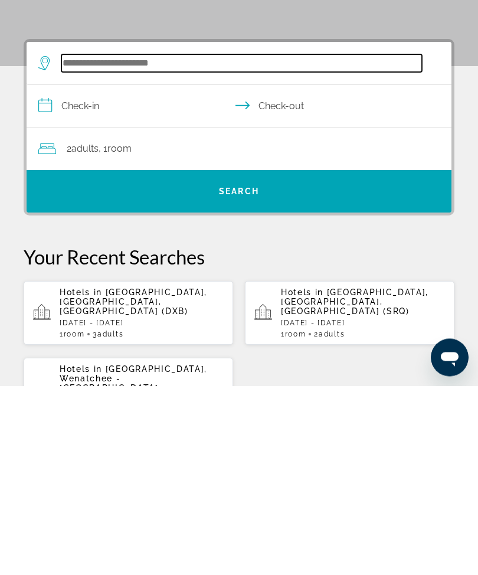
scroll to position [28, 0]
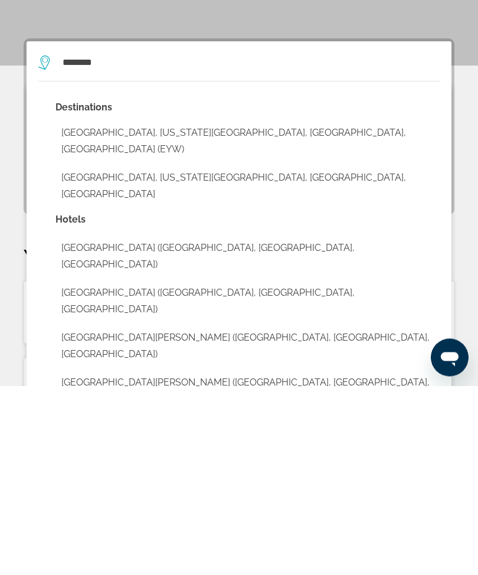
click at [237, 311] on button "Key West, Florida Keys, FL, United States (EYW)" at bounding box center [247, 330] width 384 height 39
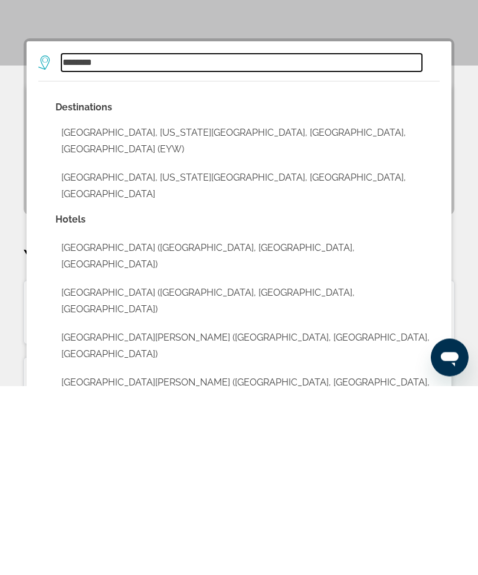
type input "**********"
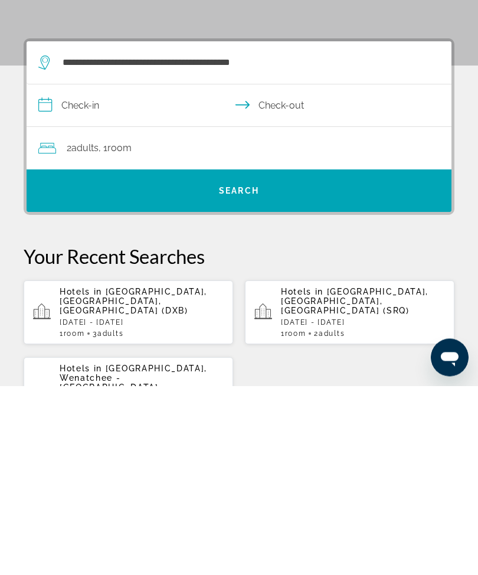
click at [47, 274] on input "**********" at bounding box center [242, 296] width 430 height 45
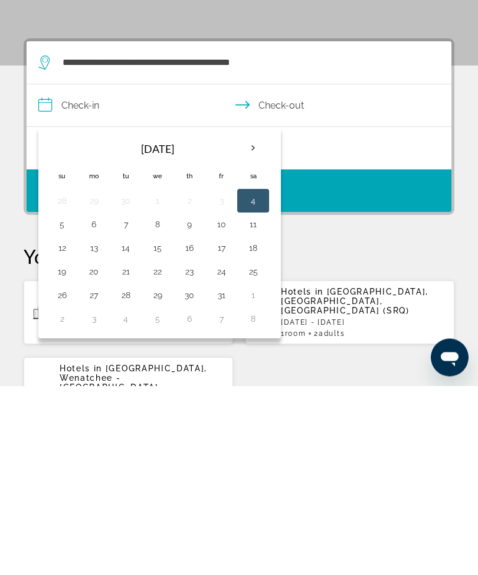
scroll to position [218, 0]
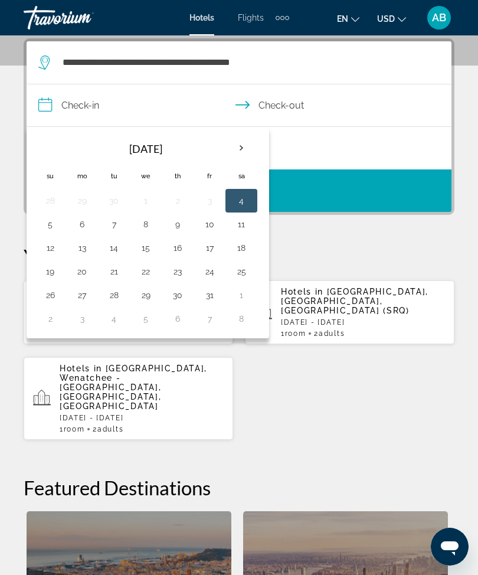
click at [208, 231] on button "10" at bounding box center [209, 224] width 19 height 17
click at [49, 247] on button "12" at bounding box center [50, 248] width 19 height 17
type input "**********"
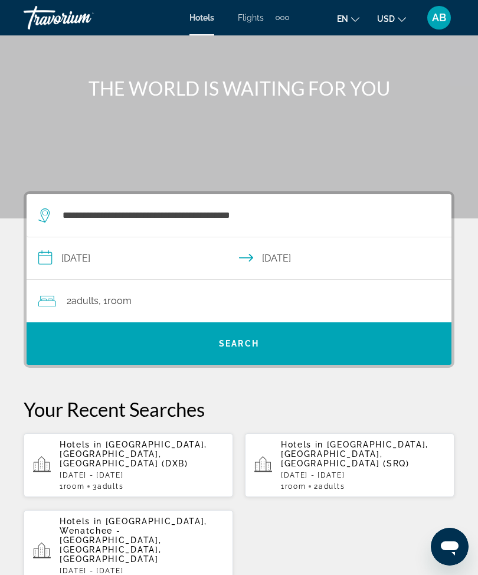
scroll to position [35, 0]
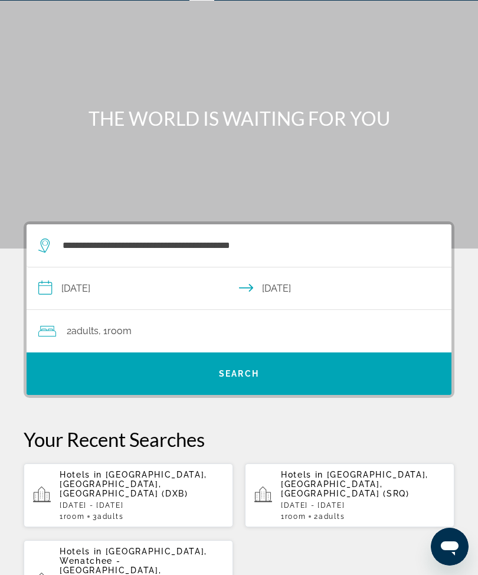
click at [272, 384] on span "Search" at bounding box center [239, 373] width 425 height 28
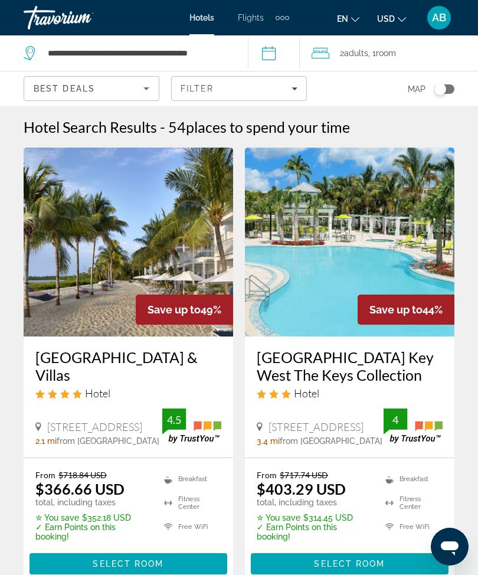
click at [291, 87] on div "Filter" at bounding box center [239, 88] width 117 height 9
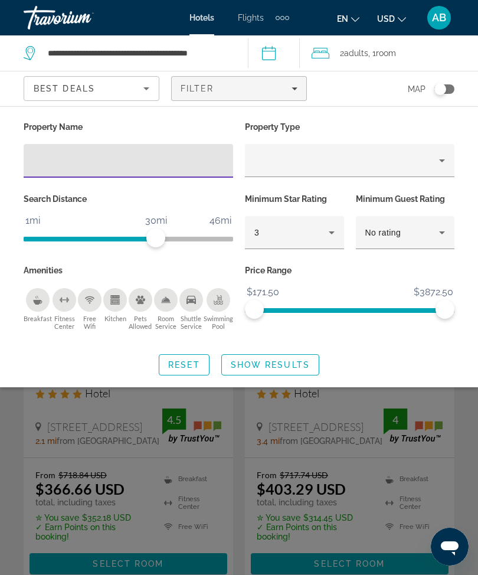
click at [163, 165] on input "Hotel Filters" at bounding box center [128, 161] width 191 height 14
type input "***"
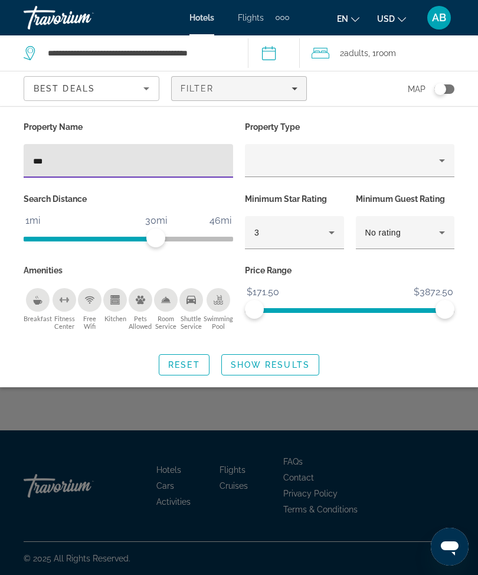
click at [292, 360] on span "Show Results" at bounding box center [270, 364] width 79 height 9
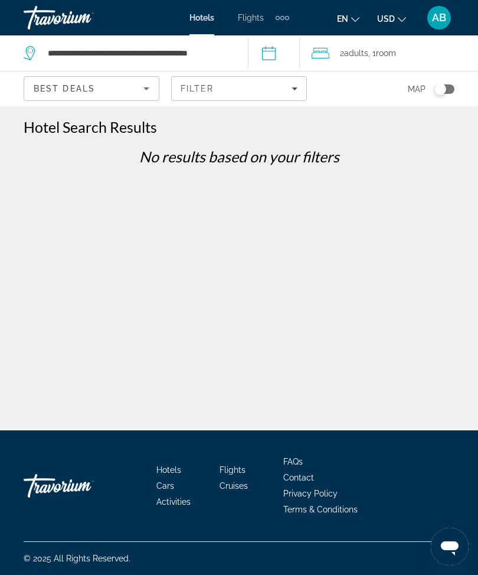
click at [293, 89] on icon "Filters" at bounding box center [295, 89] width 6 height 6
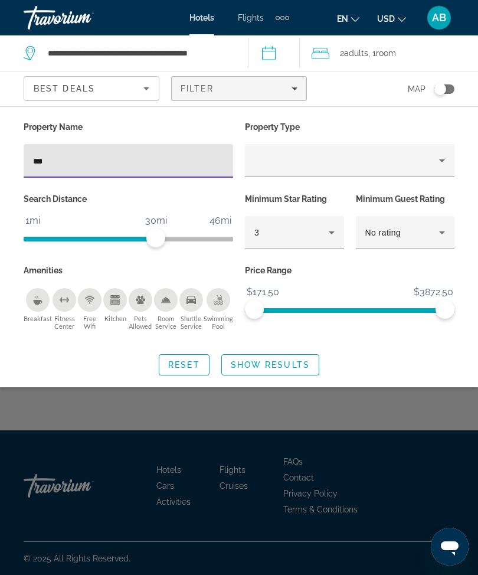
click at [106, 162] on input "***" at bounding box center [128, 161] width 191 height 14
type input "*****"
click at [287, 368] on span "Search widget" at bounding box center [270, 365] width 97 height 28
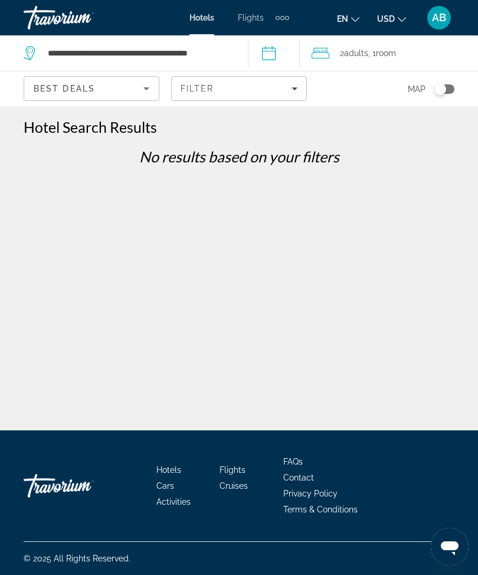
click at [236, 45] on div "**********" at bounding box center [130, 52] width 212 height 35
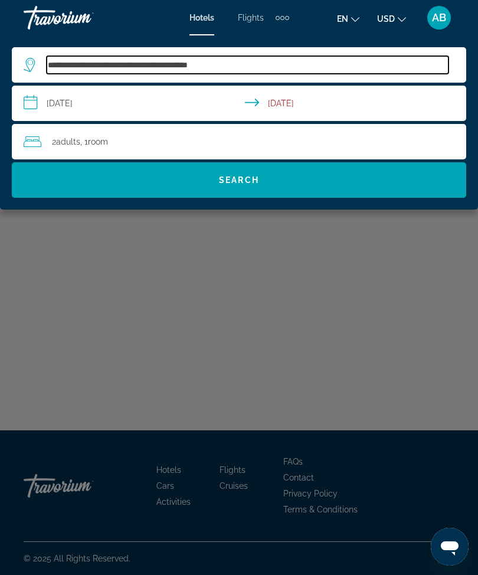
click at [253, 67] on input "**********" at bounding box center [248, 65] width 402 height 18
type input "***"
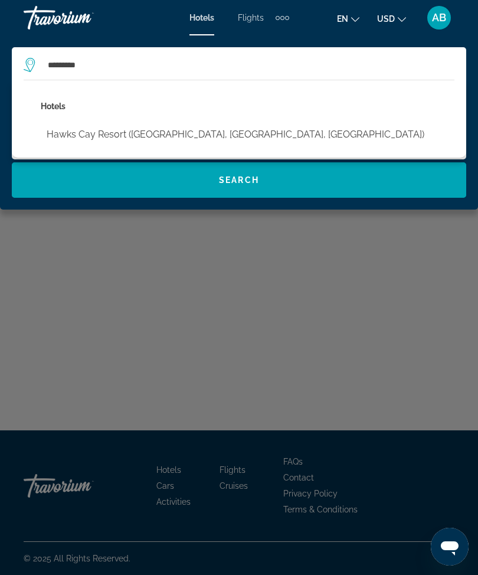
click at [179, 133] on button "Hawks Cay Resort (Marathon, FL, US)" at bounding box center [236, 134] width 390 height 22
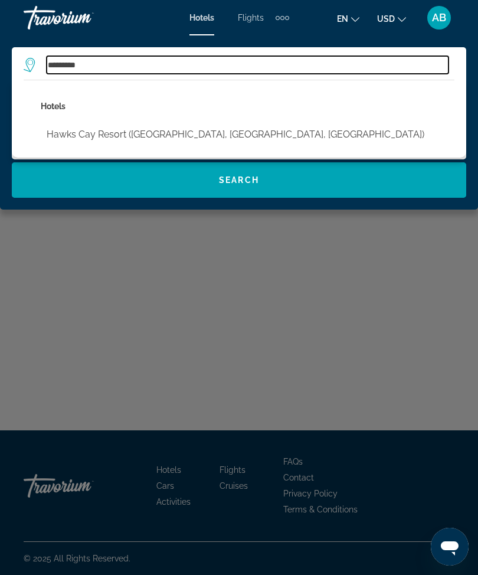
type input "**********"
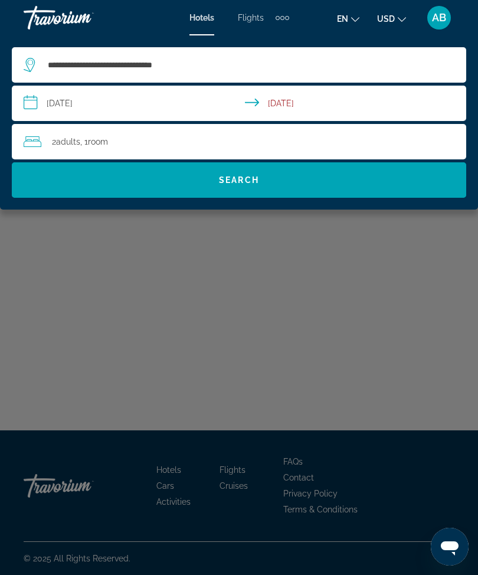
click at [282, 186] on span "Search" at bounding box center [239, 180] width 454 height 28
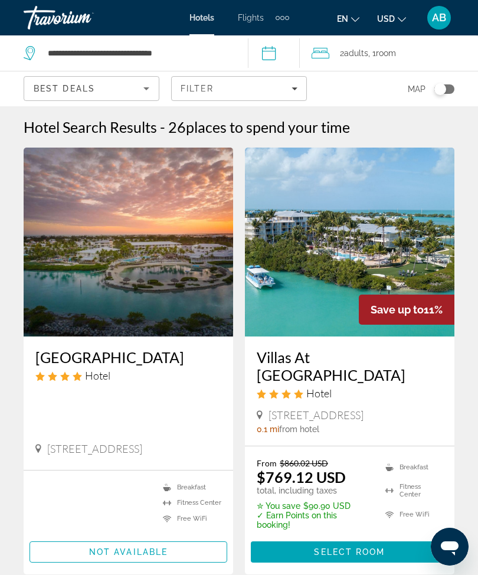
click at [378, 235] on img "Main content" at bounding box center [350, 242] width 210 height 189
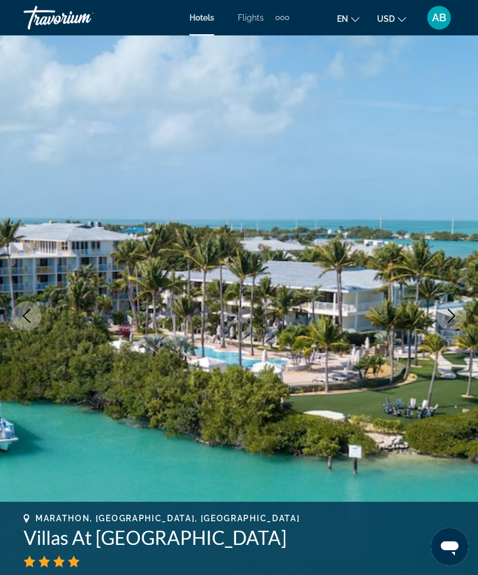
click at [451, 307] on button "Next image" at bounding box center [452, 316] width 30 height 30
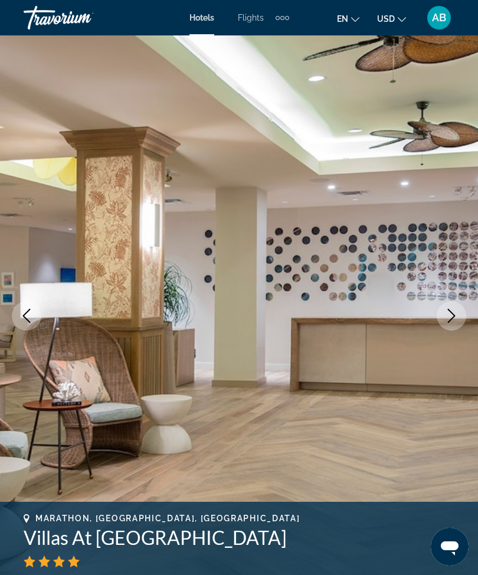
click at [449, 313] on icon "Next image" at bounding box center [451, 316] width 14 height 14
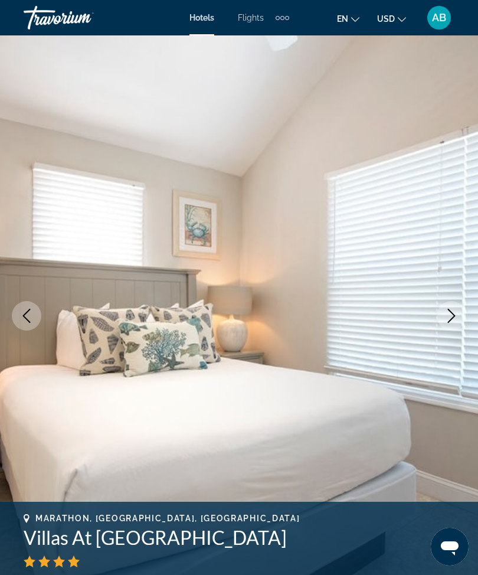
click at [454, 310] on icon "Next image" at bounding box center [451, 316] width 14 height 14
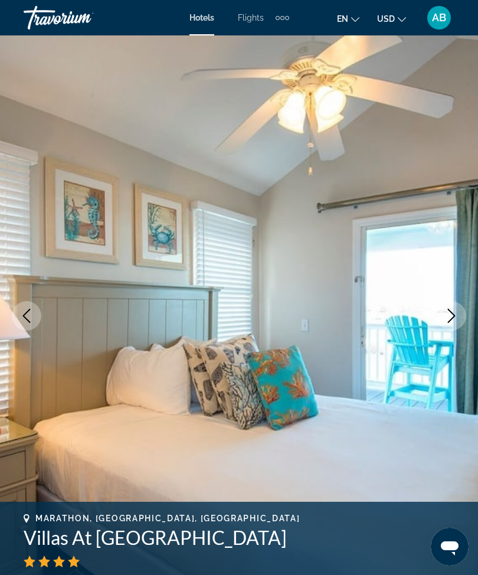
click at [449, 319] on icon "Next image" at bounding box center [451, 316] width 14 height 14
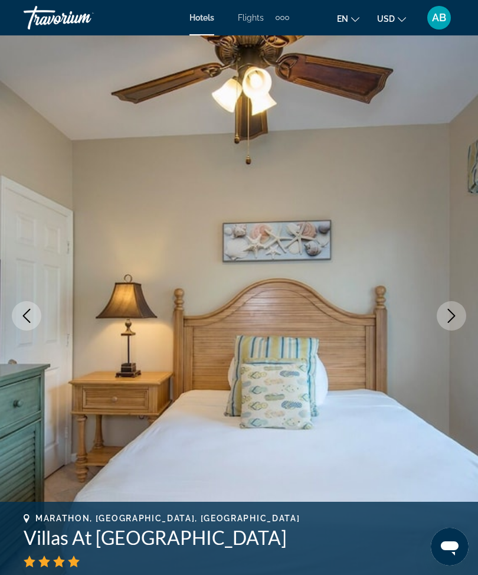
click at [443, 316] on button "Next image" at bounding box center [452, 316] width 30 height 30
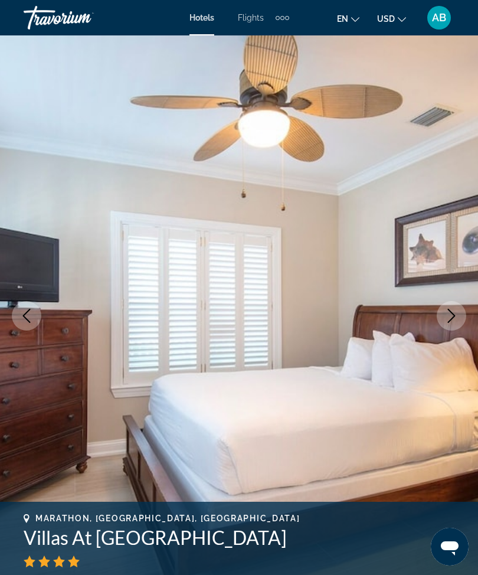
click at [447, 320] on icon "Next image" at bounding box center [451, 316] width 14 height 14
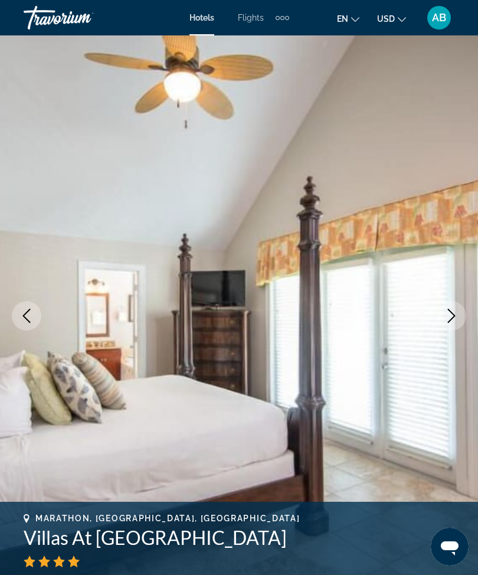
click at [446, 319] on icon "Next image" at bounding box center [451, 316] width 14 height 14
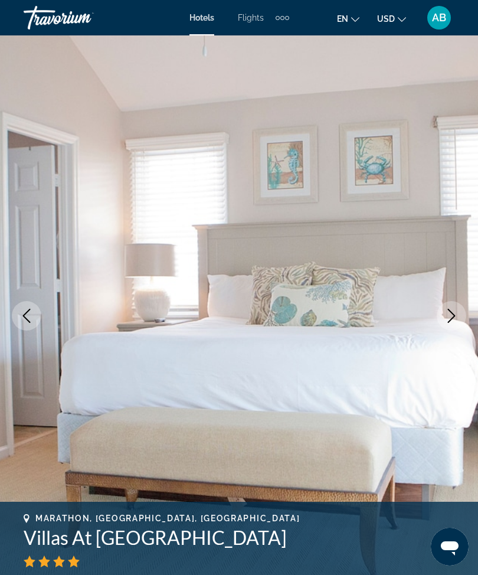
click at [457, 316] on icon "Next image" at bounding box center [451, 316] width 14 height 14
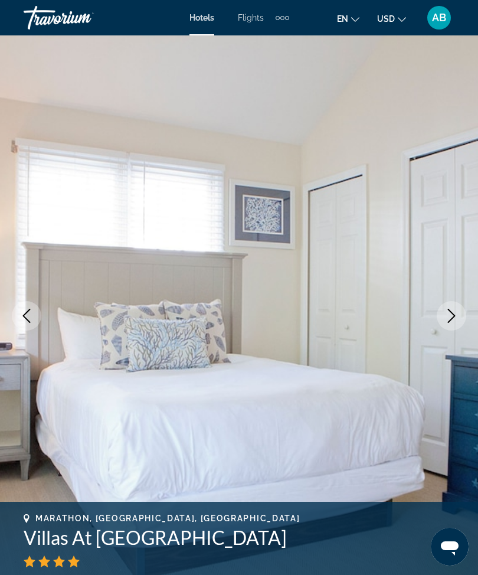
click at [466, 318] on img "Main content" at bounding box center [239, 315] width 478 height 561
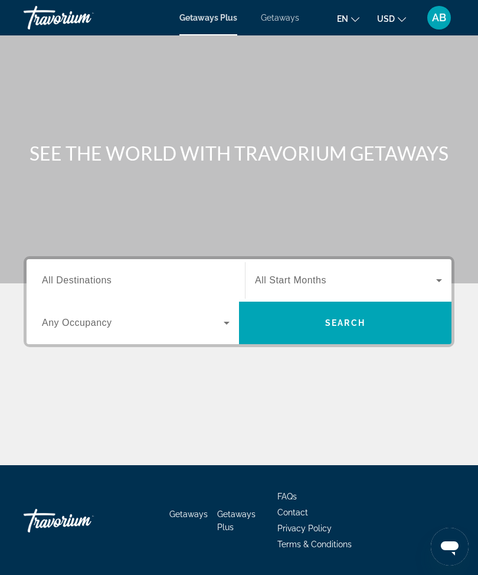
click at [114, 276] on input "Destination All Destinations" at bounding box center [136, 281] width 188 height 14
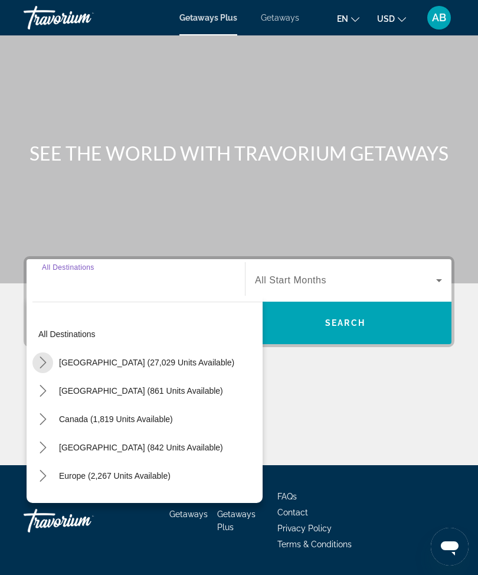
click at [41, 370] on mat-icon "Toggle United States (27,029 units available) submenu" at bounding box center [42, 362] width 21 height 21
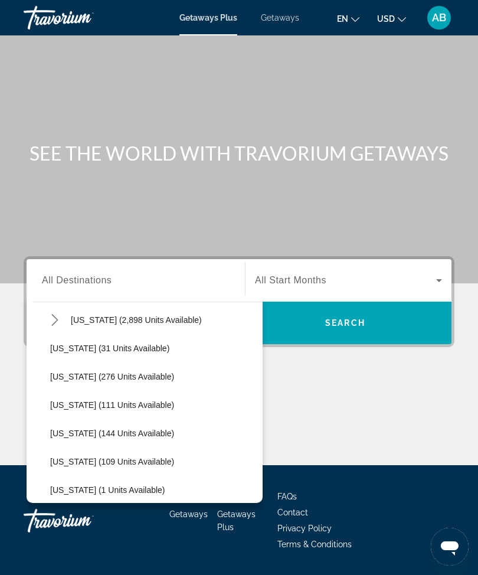
scroll to position [174, 0]
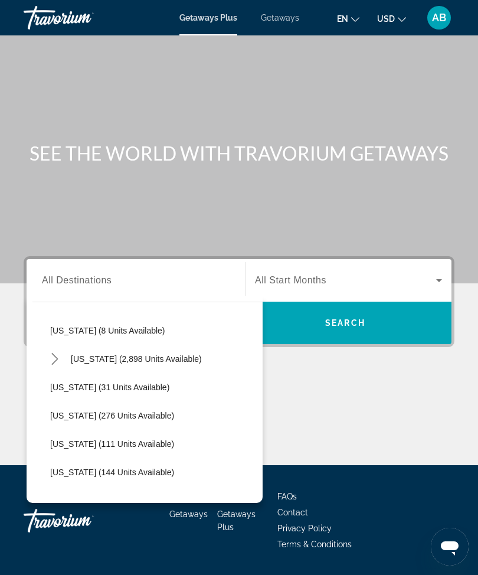
click at [57, 367] on mat-icon "Toggle Florida (2,898 units available) submenu" at bounding box center [54, 359] width 21 height 21
click at [159, 451] on span "Select destination: West Coast (87 units available)" at bounding box center [159, 444] width 207 height 28
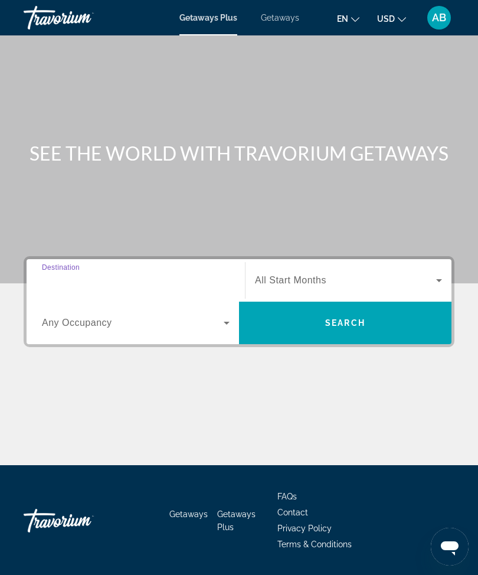
type input "**********"
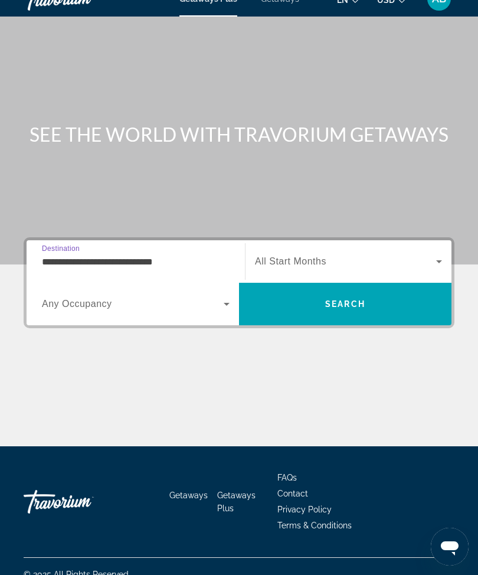
scroll to position [0, 0]
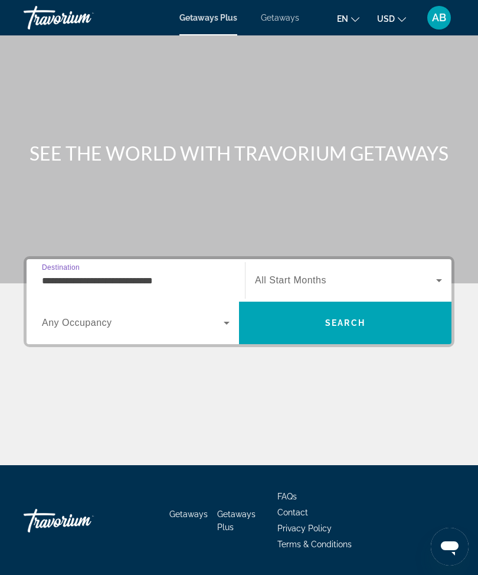
click at [356, 327] on span "Search" at bounding box center [345, 322] width 40 height 9
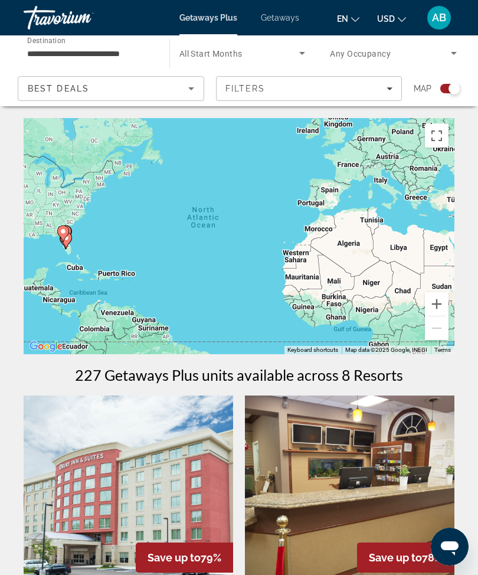
click at [276, 19] on span "Getaways" at bounding box center [280, 17] width 38 height 9
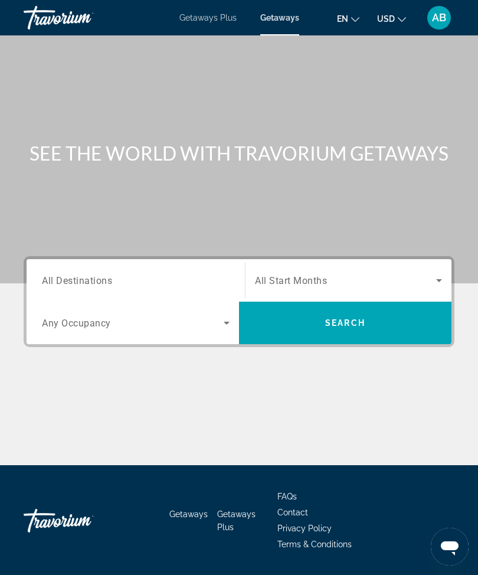
click at [73, 287] on div "Destination All Destinations" at bounding box center [136, 281] width 188 height 34
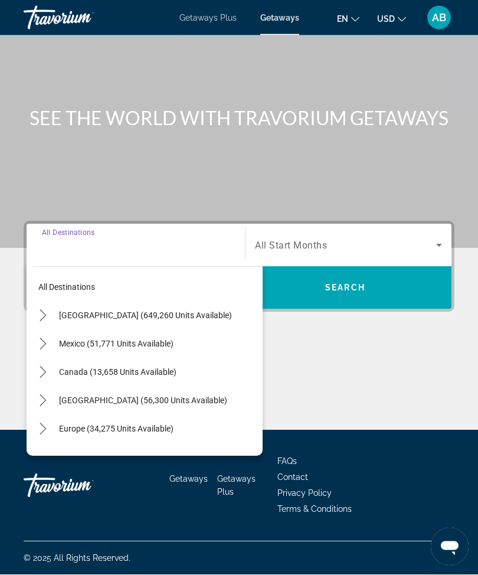
click at [41, 325] on span "Toggle United States (649,260 units available) submenu" at bounding box center [43, 316] width 28 height 28
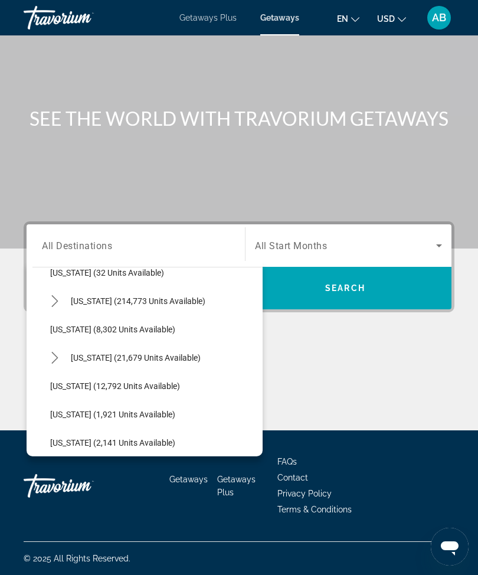
scroll to position [191, 0]
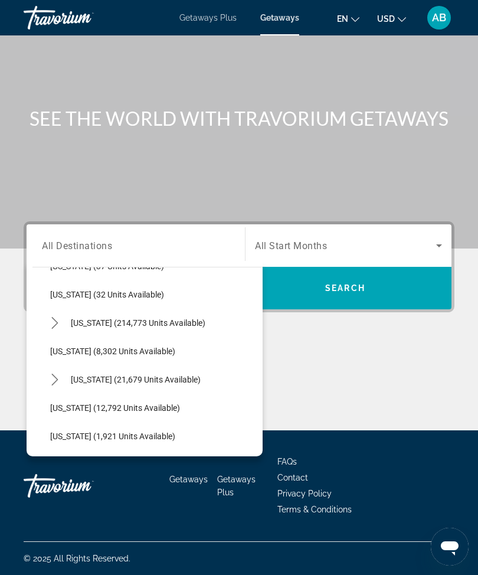
click at [55, 325] on mat-icon "Toggle Florida (214,773 units available) submenu" at bounding box center [54, 323] width 21 height 21
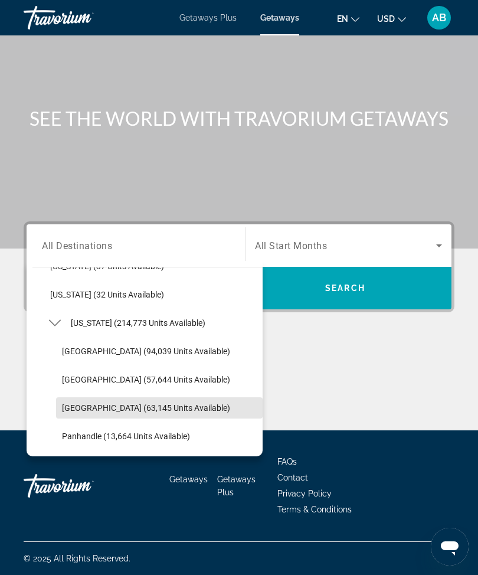
click at [140, 403] on span "West Coast (63,145 units available)" at bounding box center [146, 407] width 168 height 9
type input "**********"
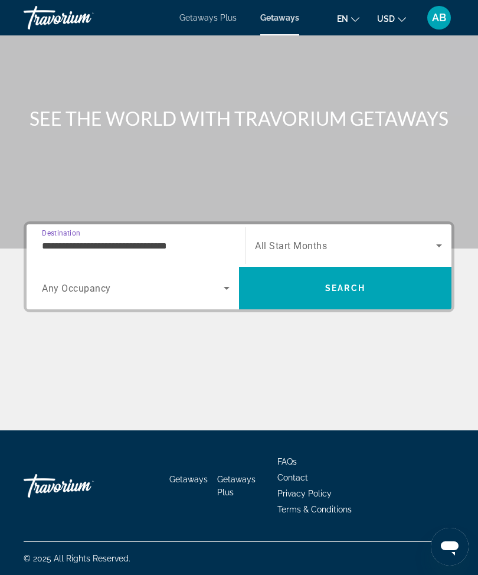
click at [376, 292] on span "Search" at bounding box center [345, 288] width 212 height 28
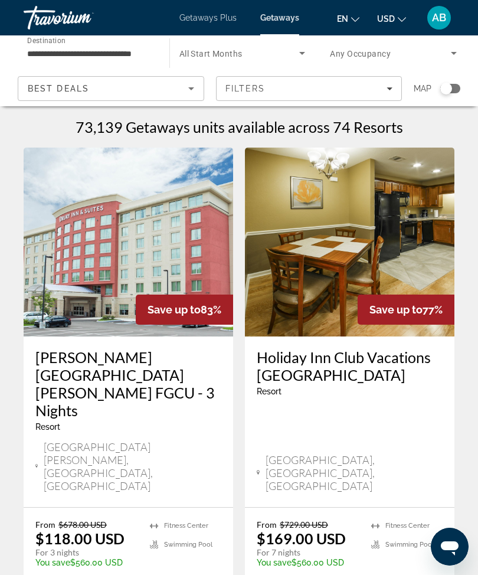
click at [388, 91] on icon "Filters" at bounding box center [390, 89] width 6 height 6
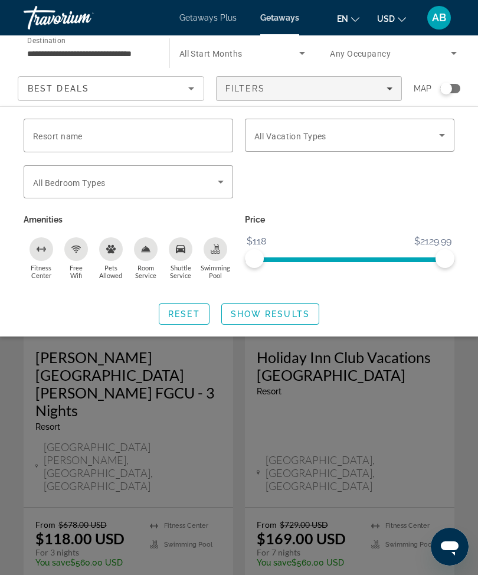
click at [116, 135] on input "Resort name" at bounding box center [128, 136] width 191 height 14
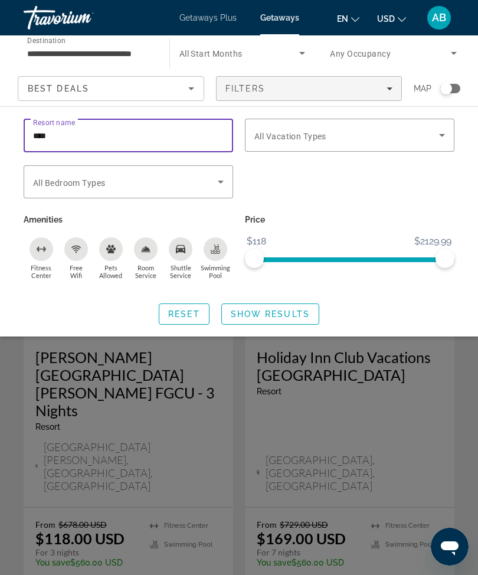
type input "*****"
click at [293, 313] on span "Show Results" at bounding box center [270, 313] width 79 height 9
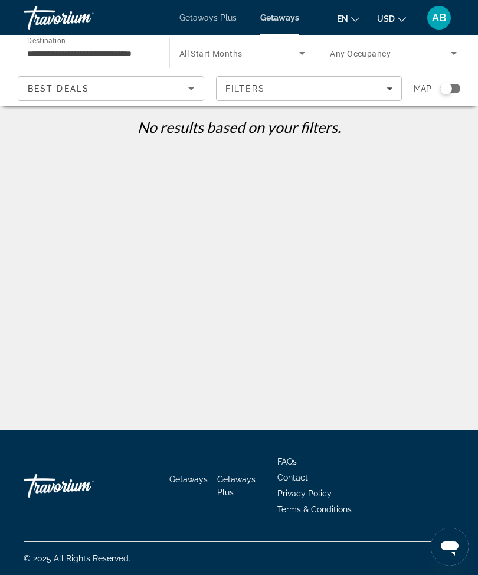
click at [391, 94] on span "Filters" at bounding box center [309, 88] width 185 height 28
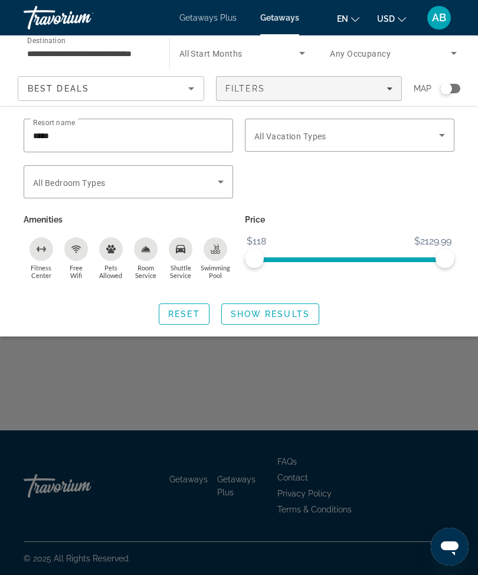
click at [125, 139] on input "*****" at bounding box center [128, 136] width 191 height 14
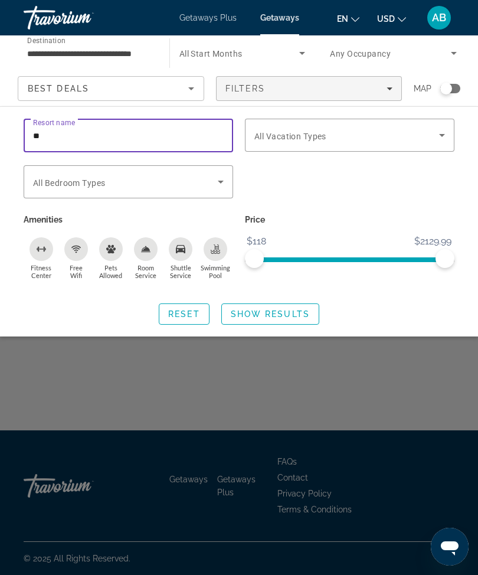
type input "*"
click at [70, 88] on span "Best Deals" at bounding box center [58, 88] width 61 height 9
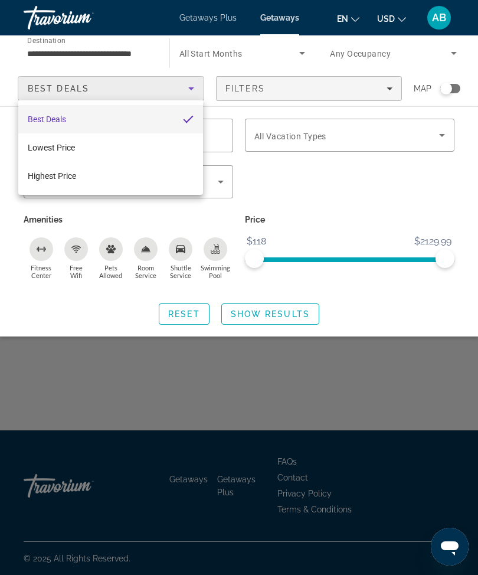
click at [49, 56] on div at bounding box center [239, 287] width 478 height 575
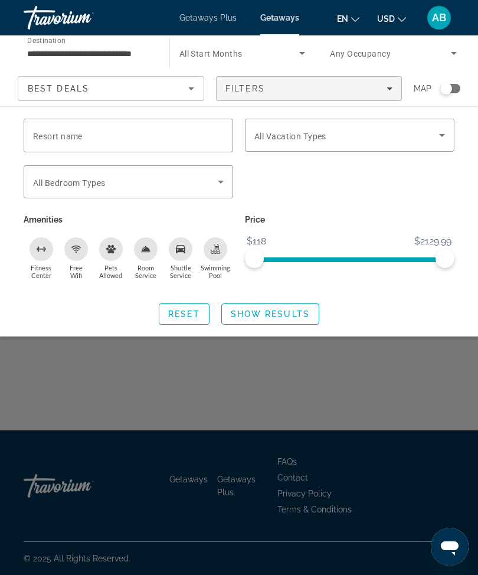
click at [131, 55] on input "**********" at bounding box center [90, 54] width 127 height 14
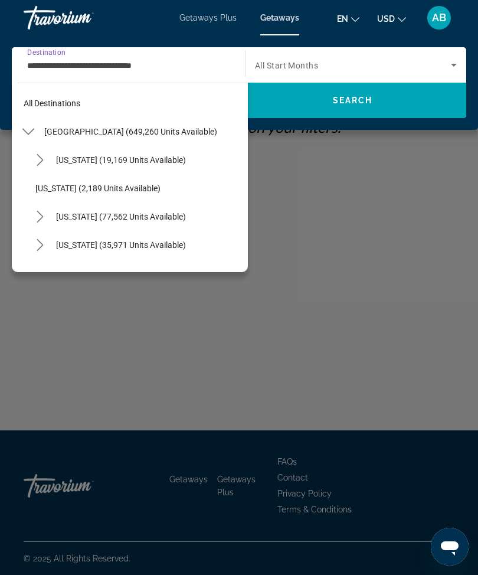
scroll to position [240, 0]
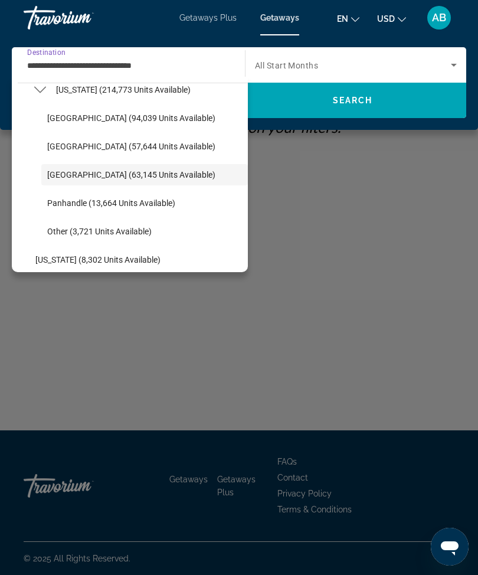
click at [96, 146] on span "East Coast (57,644 units available)" at bounding box center [131, 146] width 168 height 9
type input "**********"
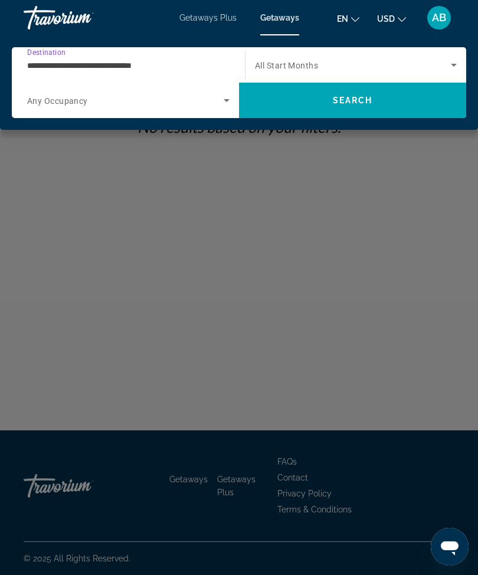
click at [369, 109] on span "Search" at bounding box center [352, 100] width 227 height 28
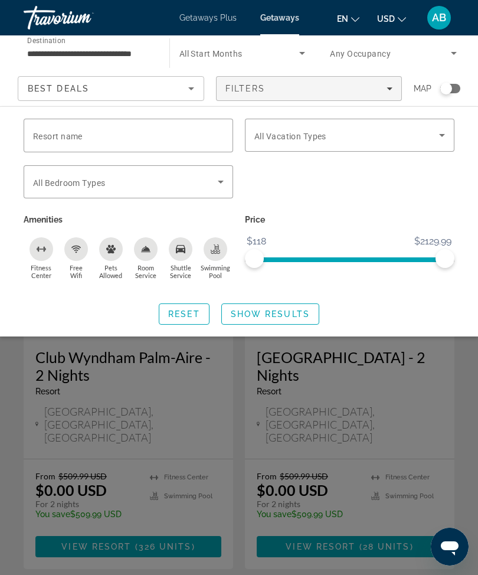
click at [288, 316] on span "Show Results" at bounding box center [270, 313] width 79 height 9
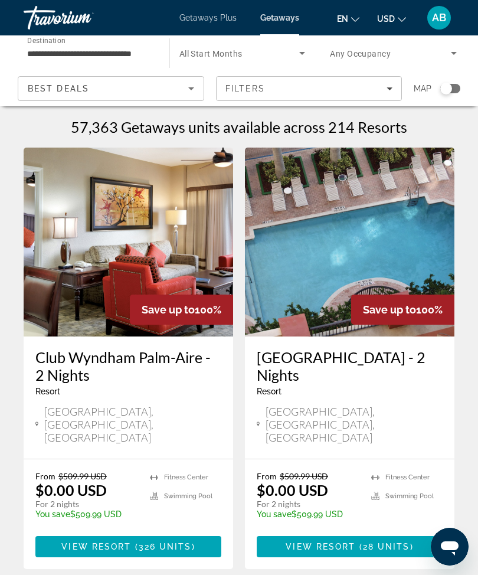
click at [386, 84] on div "Filters" at bounding box center [309, 88] width 168 height 9
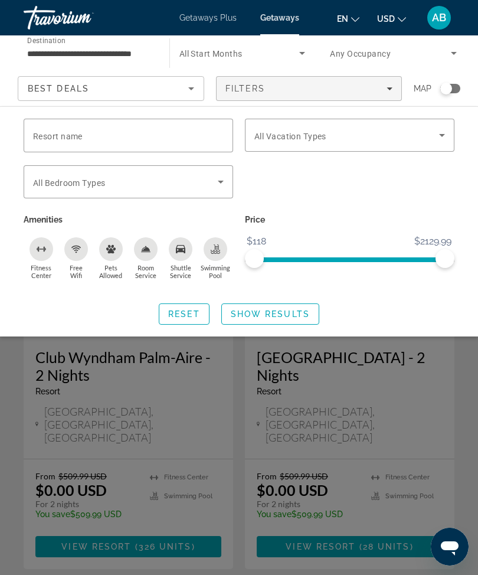
click at [136, 139] on input "Resort name" at bounding box center [128, 136] width 191 height 14
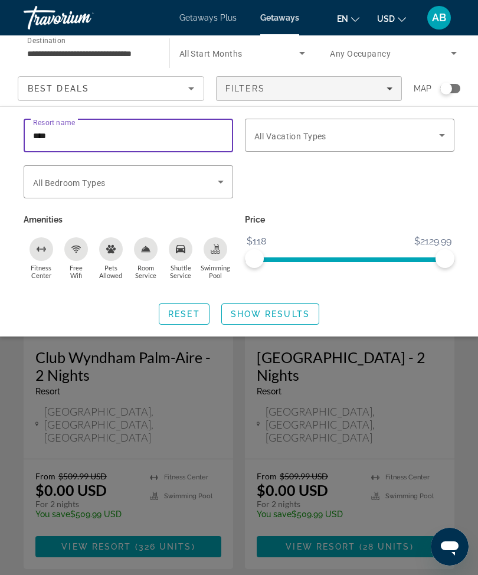
type input "*****"
click at [301, 313] on span "Show Results" at bounding box center [270, 313] width 79 height 9
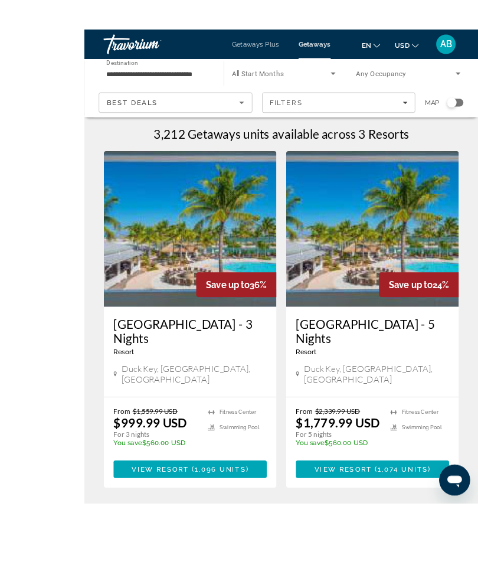
scroll to position [30, 0]
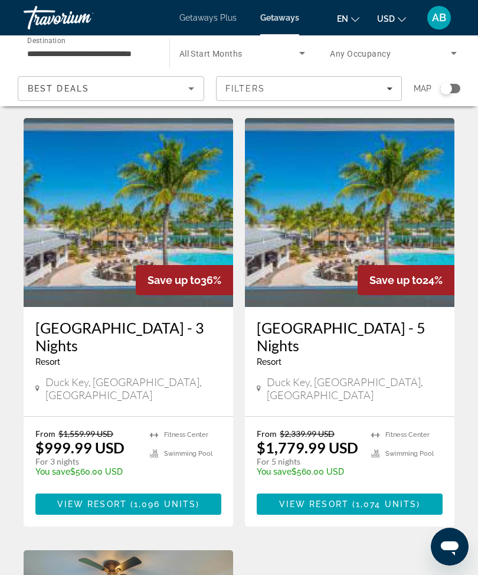
click at [156, 490] on span "Main content" at bounding box center [128, 504] width 186 height 28
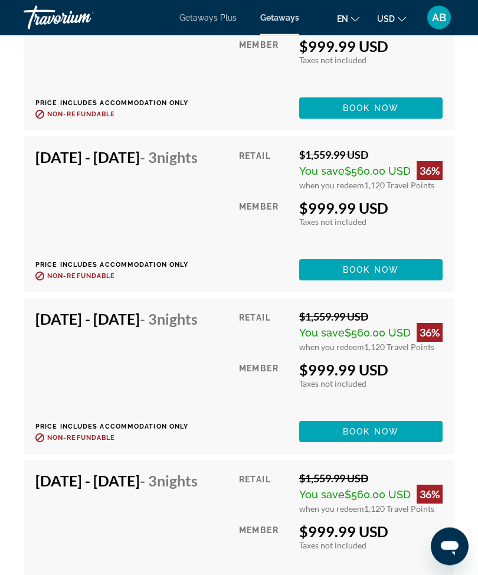
scroll to position [3604, 0]
click at [390, 284] on span "Main content" at bounding box center [370, 270] width 143 height 28
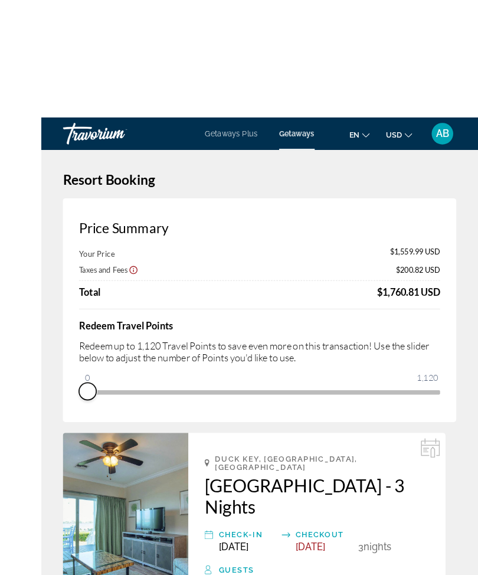
scroll to position [11, 0]
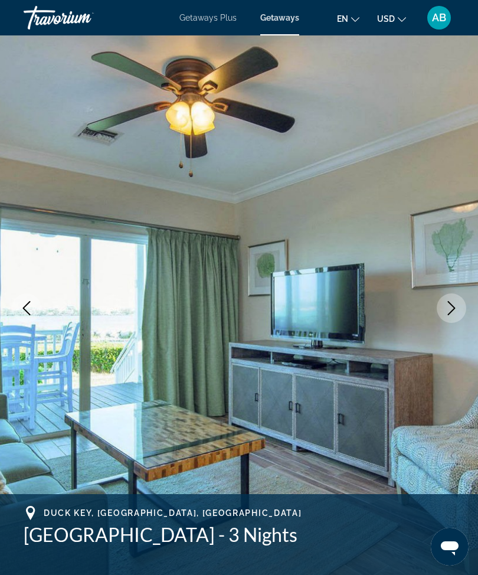
scroll to position [7, 0]
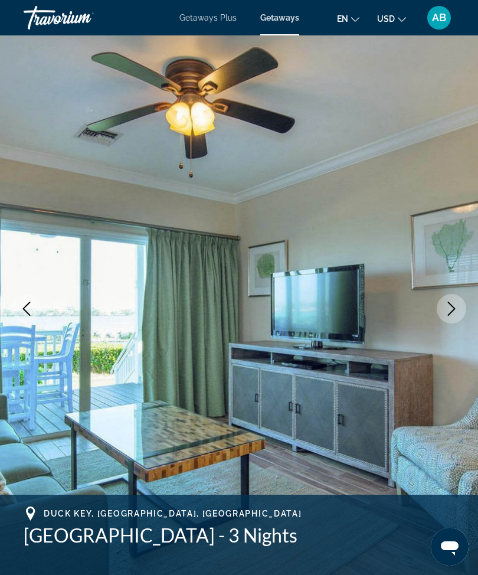
click at [460, 307] on button "Next image" at bounding box center [452, 309] width 30 height 30
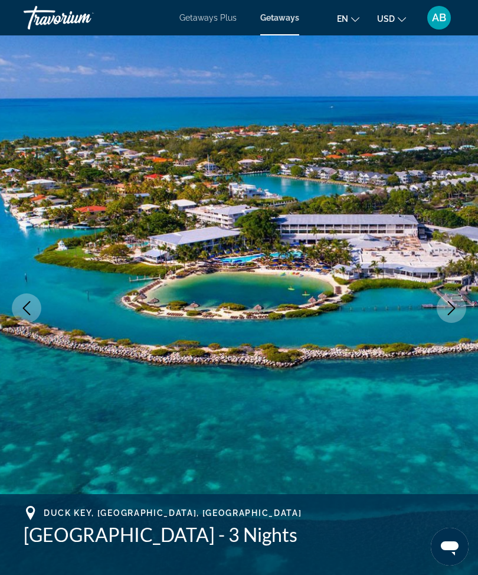
scroll to position [0, 0]
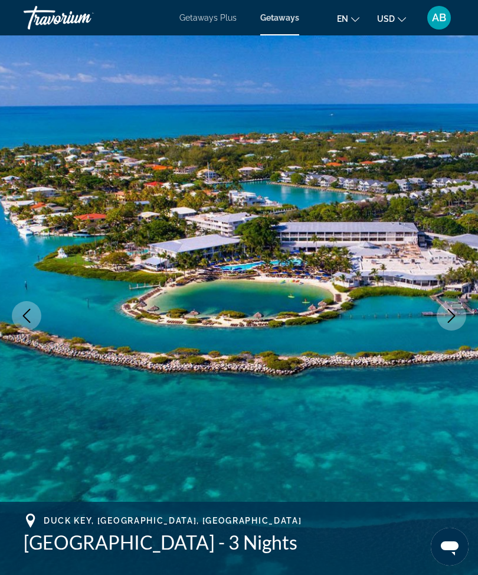
click at [450, 321] on icon "Next image" at bounding box center [452, 316] width 8 height 14
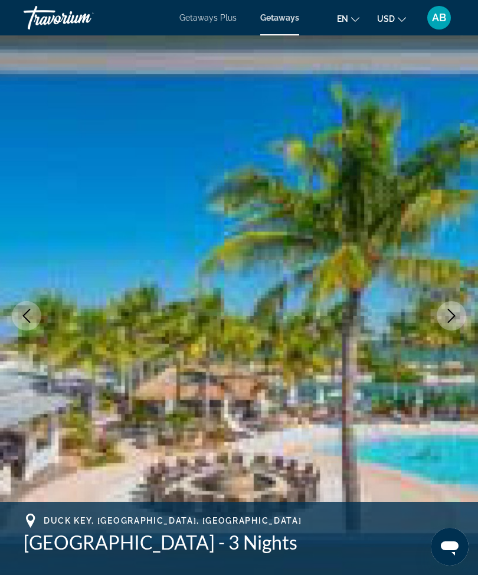
click at [450, 318] on icon "Next image" at bounding box center [451, 316] width 14 height 14
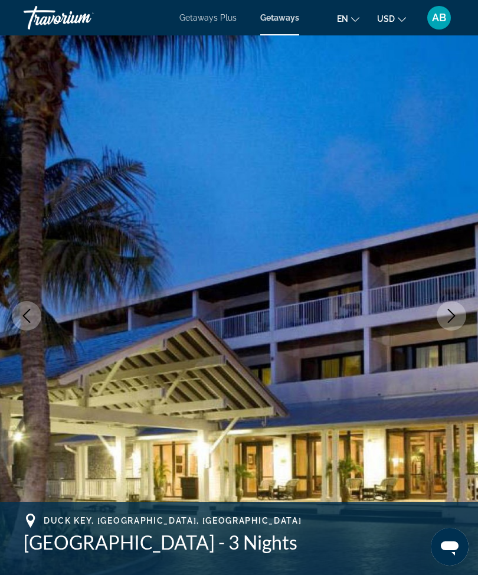
click at [453, 312] on icon "Next image" at bounding box center [451, 316] width 14 height 14
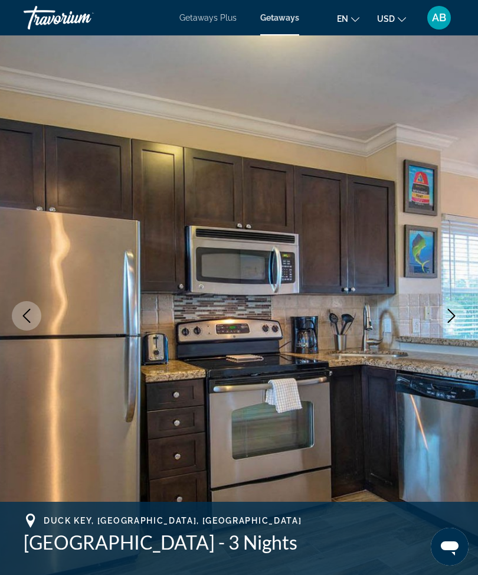
click at [451, 316] on icon "Next image" at bounding box center [451, 316] width 14 height 14
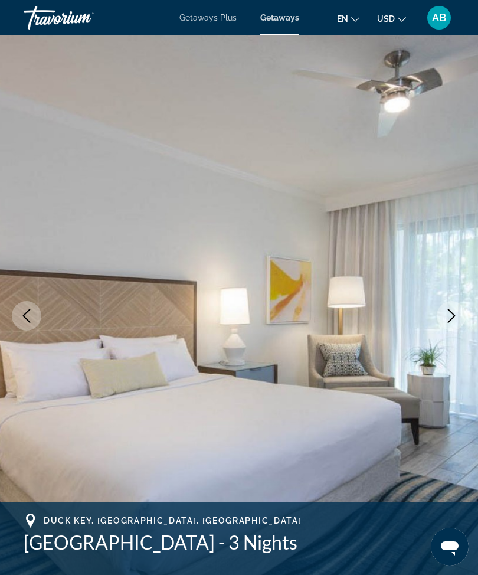
click at [448, 310] on icon "Next image" at bounding box center [451, 316] width 14 height 14
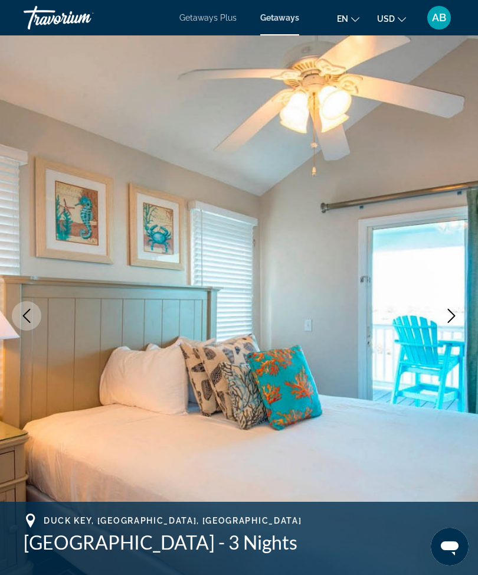
click at [451, 311] on icon "Next image" at bounding box center [451, 316] width 14 height 14
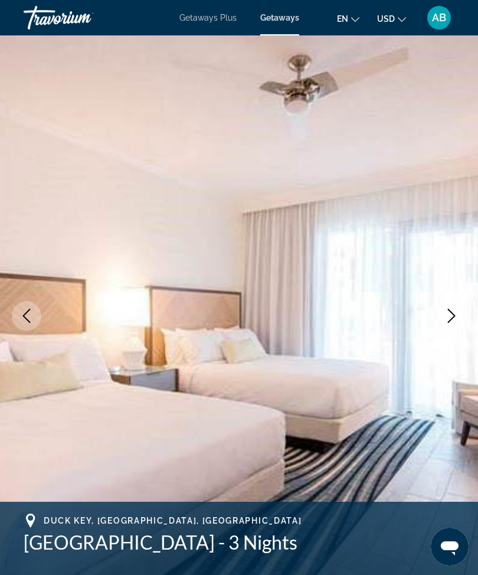
click at [450, 312] on icon "Next image" at bounding box center [451, 316] width 14 height 14
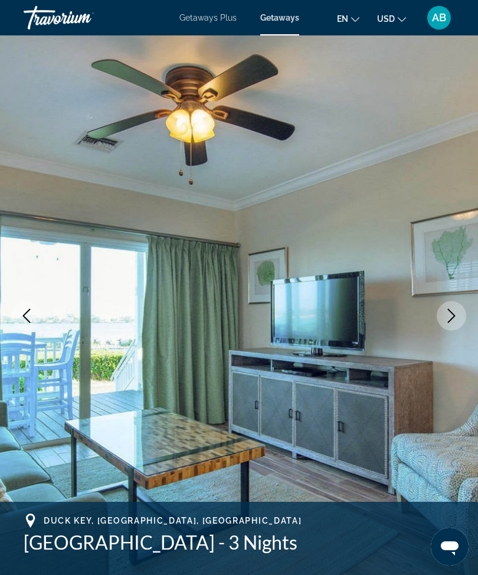
click at [448, 319] on icon "Next image" at bounding box center [451, 316] width 14 height 14
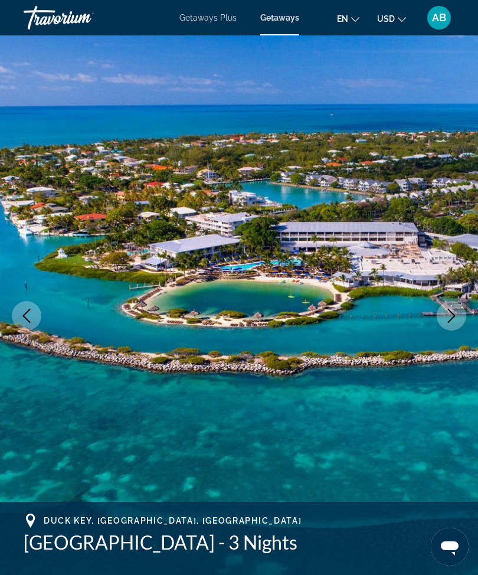
click at [447, 318] on icon "Next image" at bounding box center [451, 316] width 14 height 14
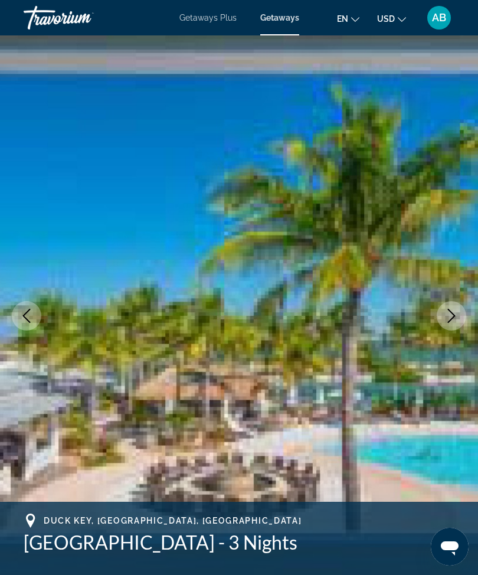
click at [451, 324] on button "Next image" at bounding box center [452, 316] width 30 height 30
